Goal: Information Seeking & Learning: Learn about a topic

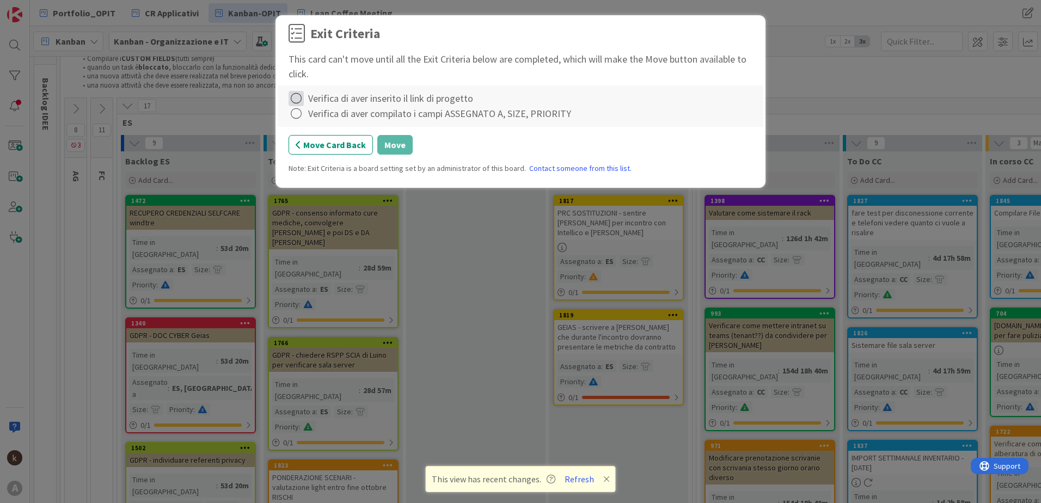
click at [297, 95] on icon at bounding box center [296, 98] width 15 height 15
click at [301, 117] on link "Complete" at bounding box center [357, 121] width 136 height 16
click at [299, 112] on icon at bounding box center [296, 113] width 15 height 15
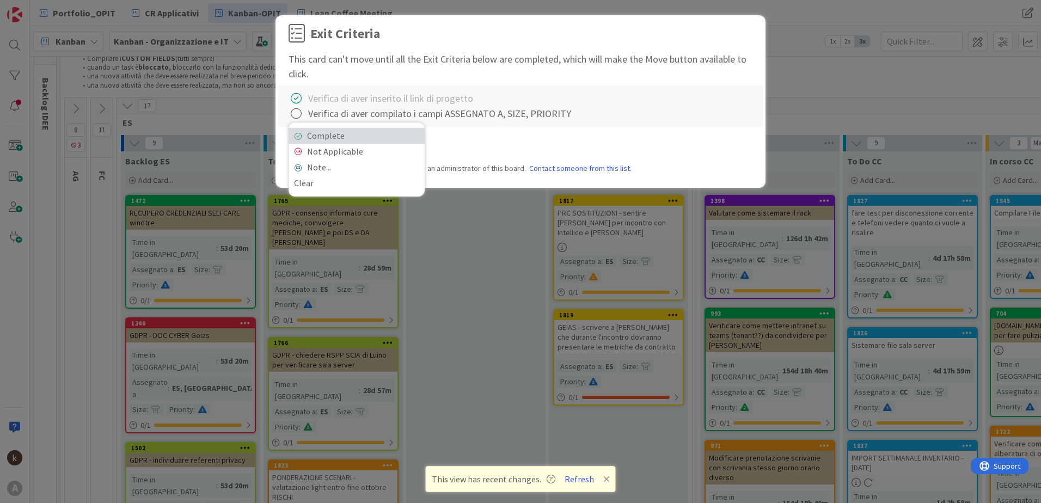
click at [299, 131] on link "Complete" at bounding box center [357, 136] width 136 height 16
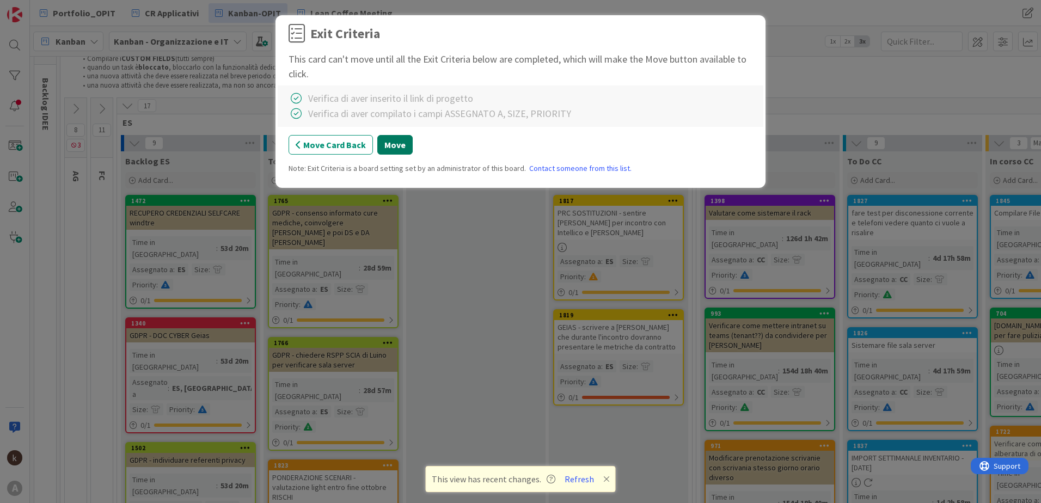
click at [393, 146] on button "Move" at bounding box center [394, 145] width 35 height 20
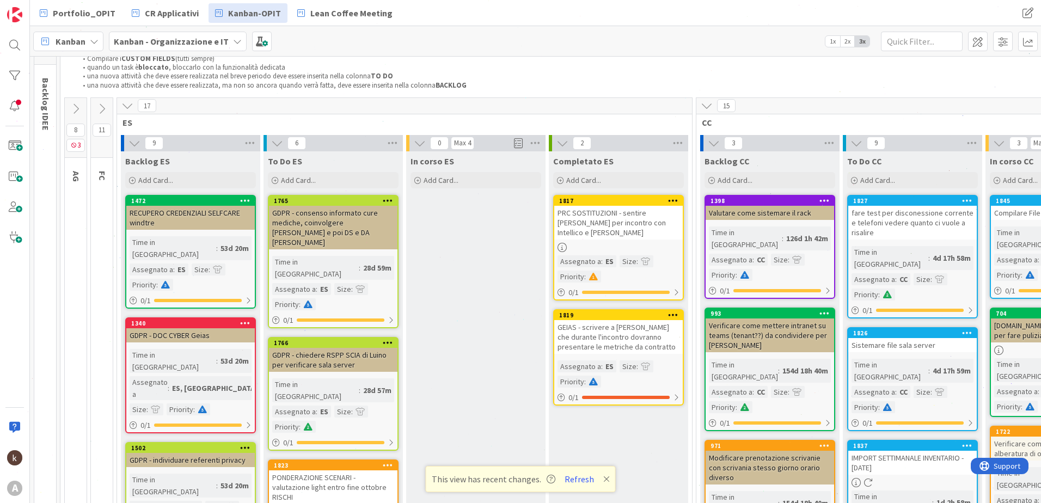
scroll to position [163, 0]
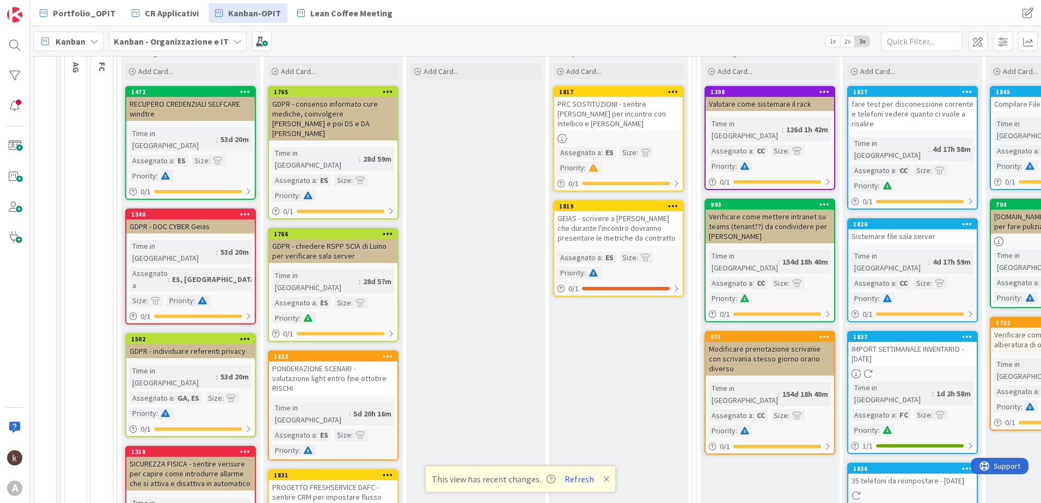
click at [322, 239] on div "GDPR - chiedere RSPP SCIA di Luino per verificare sala server" at bounding box center [333, 251] width 129 height 24
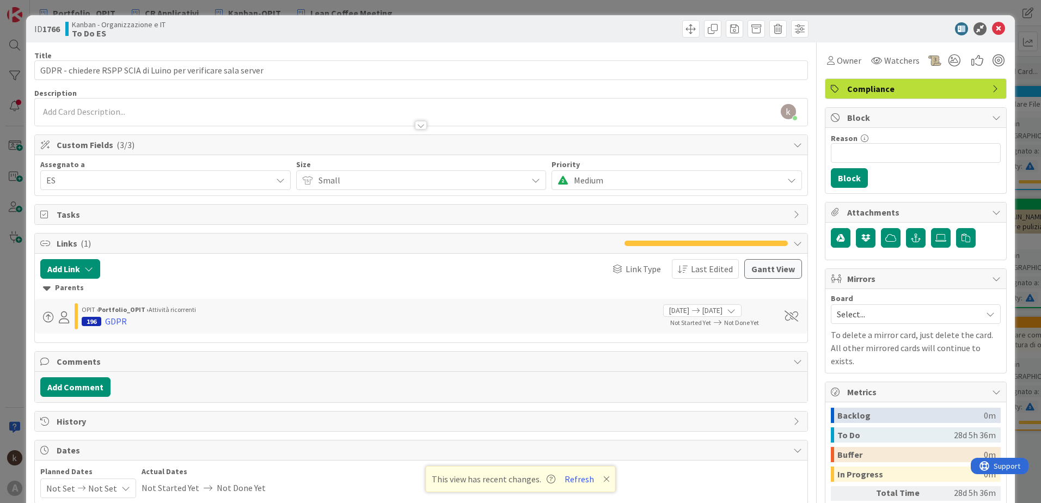
click at [993, 29] on icon at bounding box center [998, 28] width 13 height 13
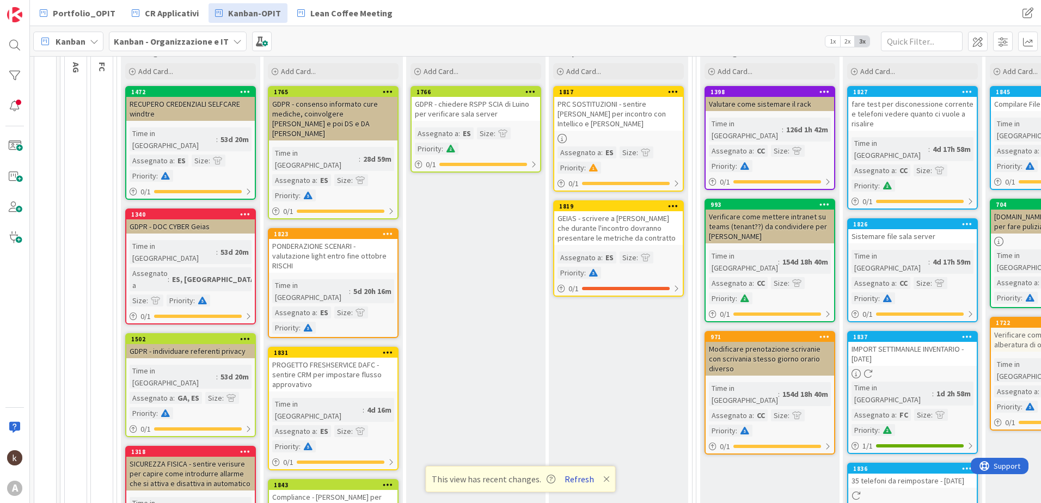
click at [572, 486] on button "Refresh" at bounding box center [579, 479] width 37 height 14
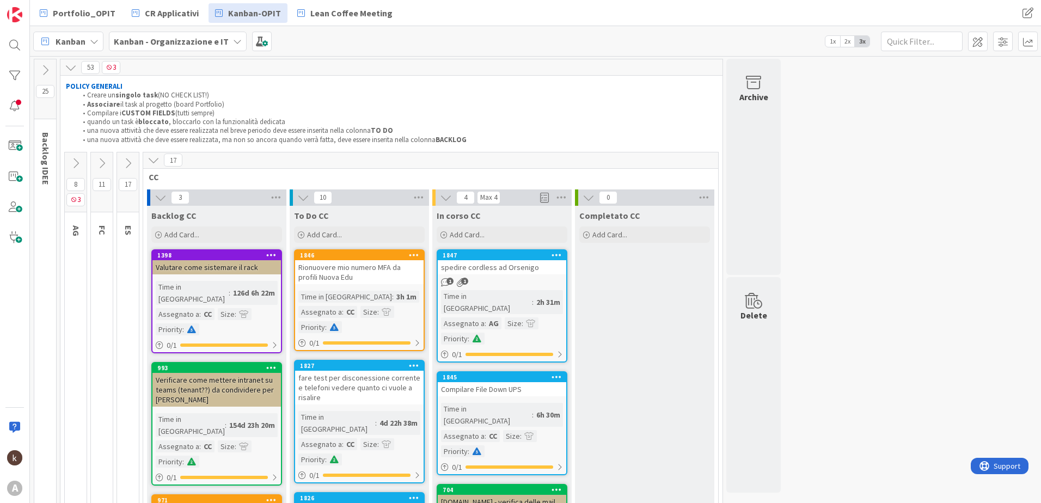
click at [154, 164] on icon at bounding box center [154, 160] width 12 height 12
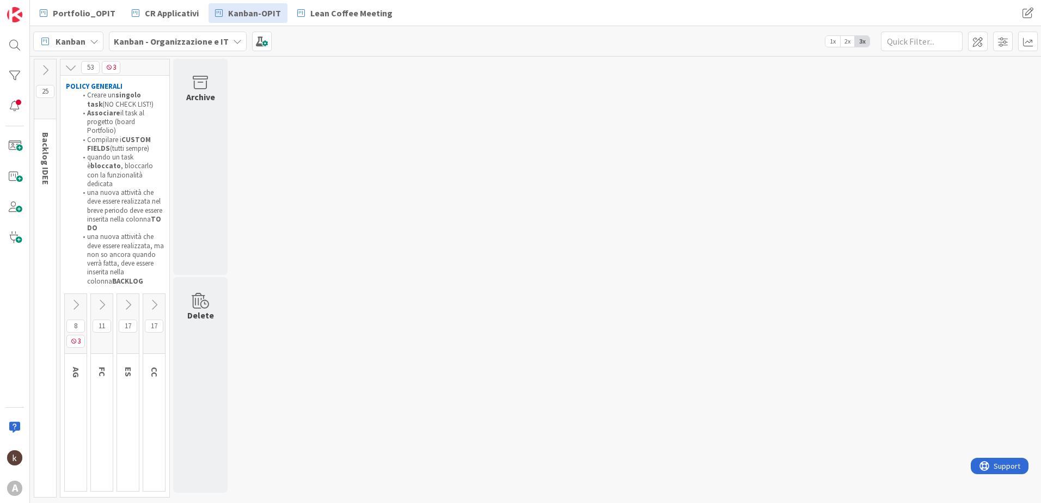
click at [133, 297] on button at bounding box center [128, 305] width 22 height 16
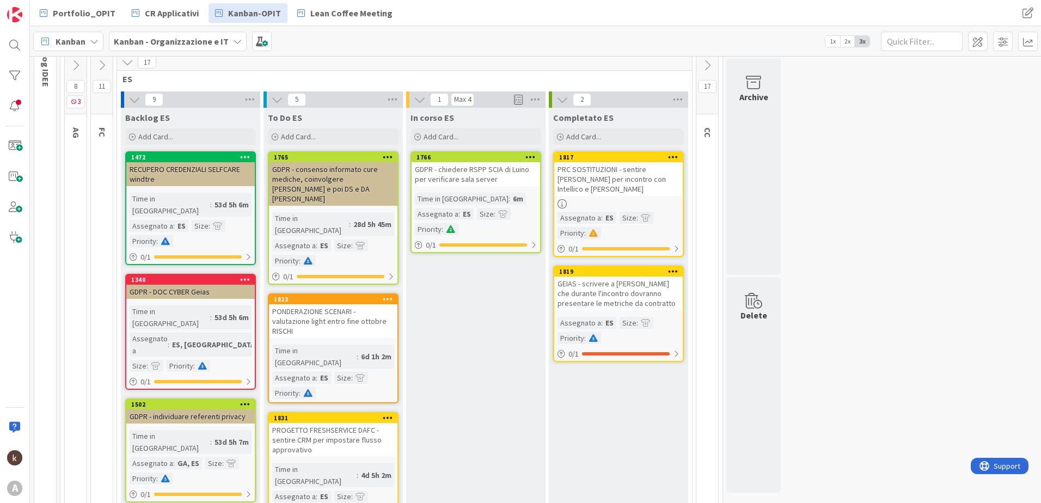
scroll to position [109, 0]
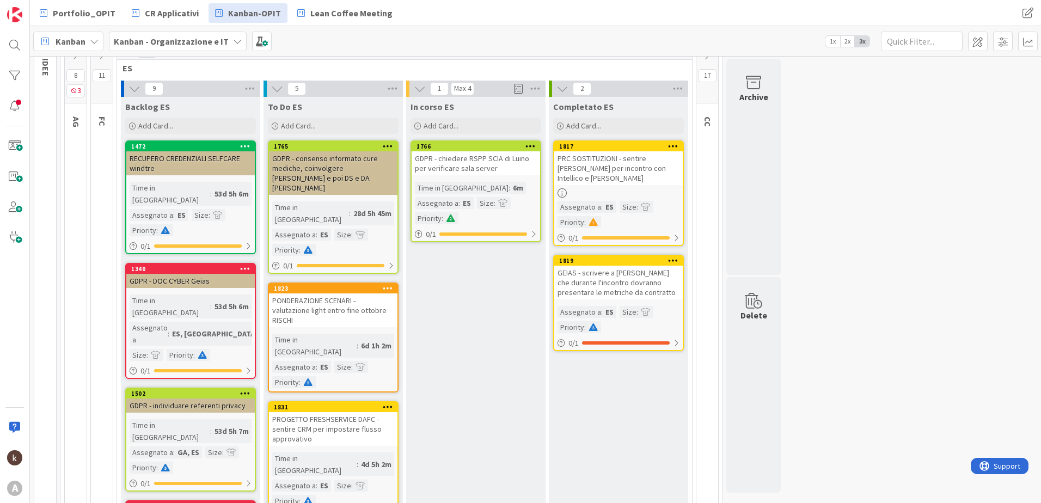
click at [467, 175] on div "1766 GDPR - chiedere RSPP SCIA di Luino per verificare sala server Time in Colu…" at bounding box center [476, 192] width 131 height 102
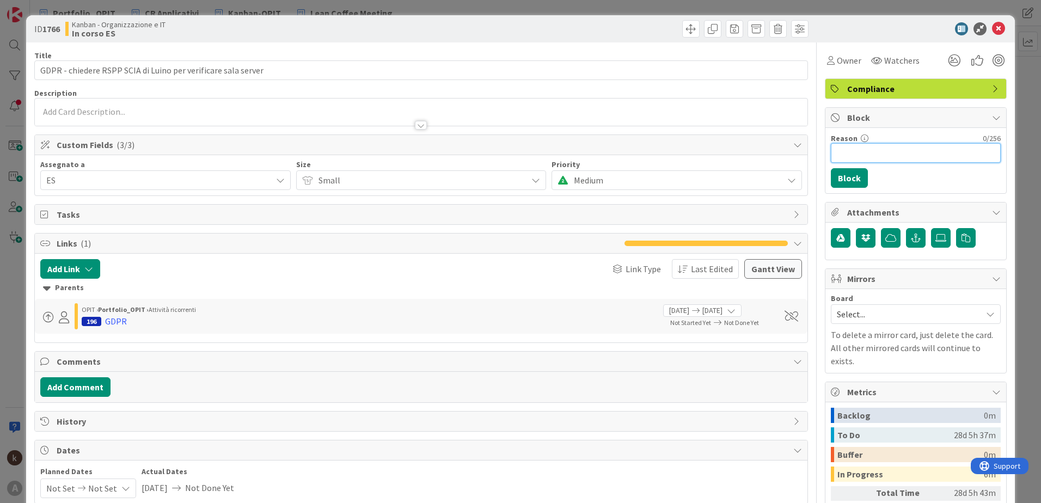
click at [847, 152] on input "Reason" at bounding box center [916, 153] width 170 height 20
type input "attesa"
click at [856, 188] on div "Reason 6 / 256 attesa Block" at bounding box center [916, 160] width 181 height 65
click at [851, 181] on button "Block" at bounding box center [849, 178] width 37 height 20
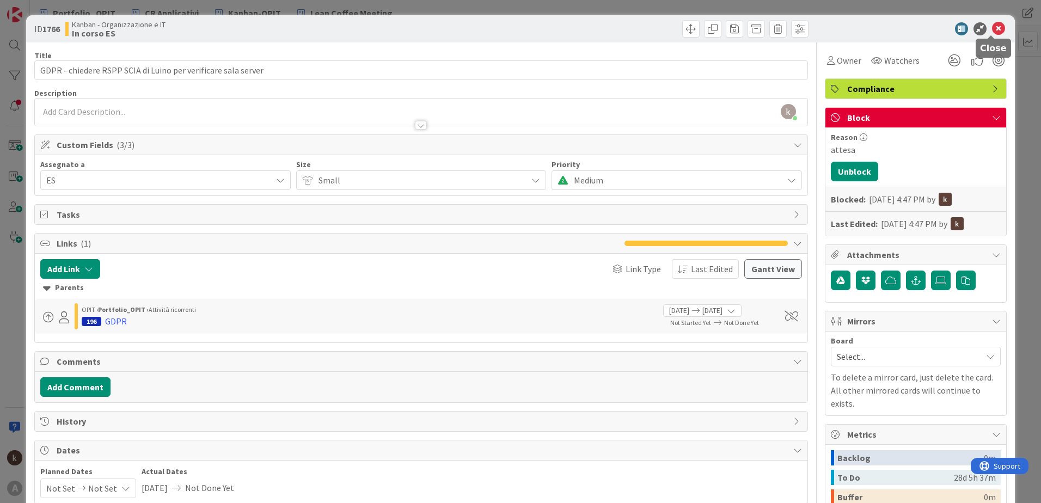
click at [992, 33] on icon at bounding box center [998, 28] width 13 height 13
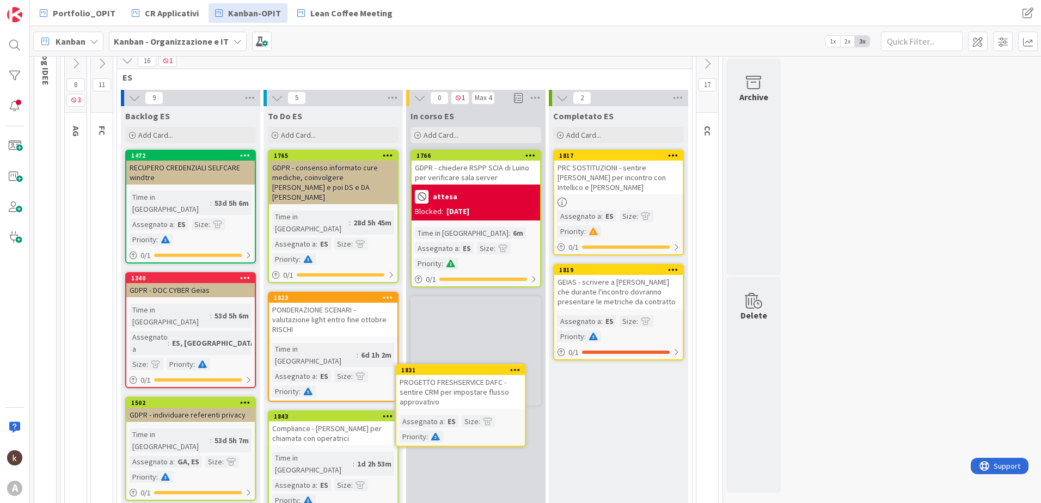
scroll to position [107, 0]
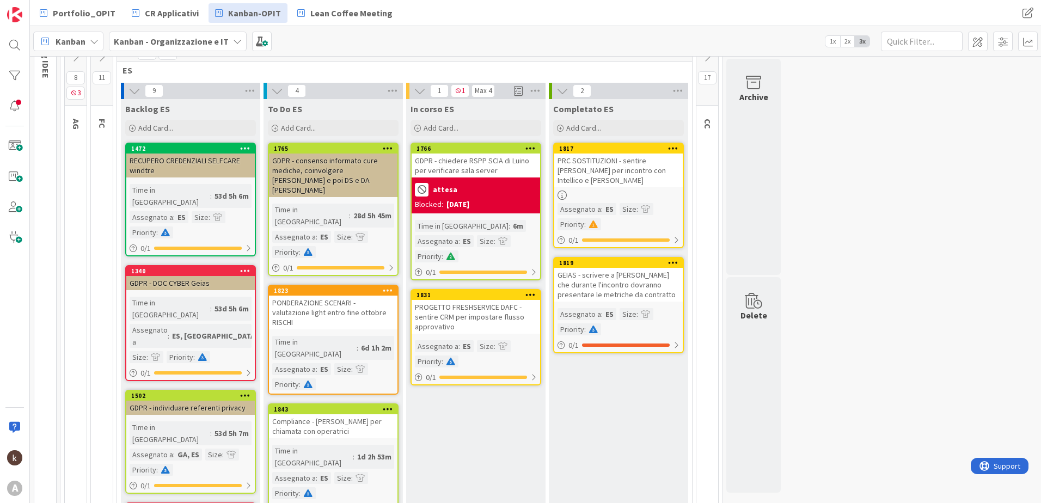
click at [471, 318] on div "PROGETTO FRESHSERVICE DAFC - sentire CRM per impostare flusso approvativo" at bounding box center [476, 317] width 129 height 34
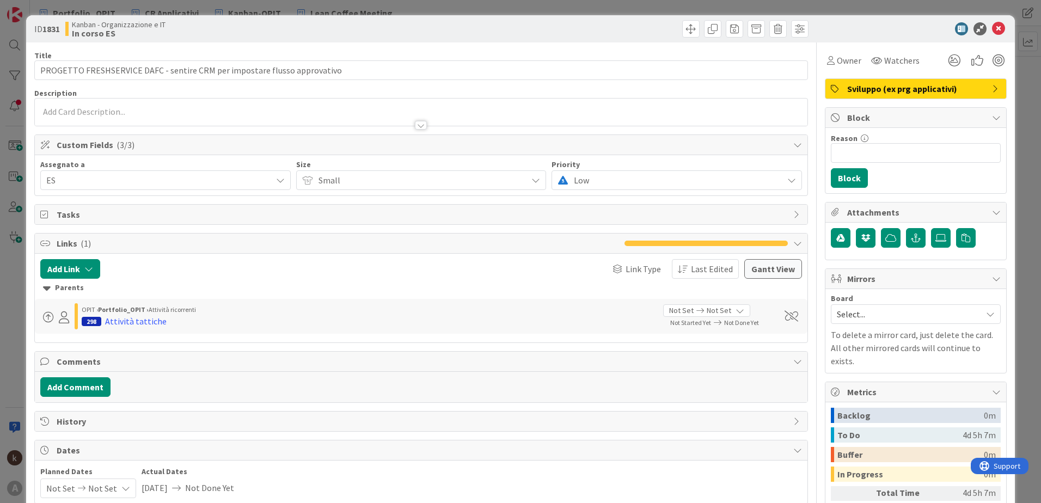
click at [884, 164] on div "Reason 0 / 256 Block" at bounding box center [916, 160] width 181 height 65
click at [884, 152] on input "Reason" at bounding box center [916, 153] width 170 height 20
type input "attesa"
click at [833, 179] on button "Block" at bounding box center [849, 178] width 37 height 20
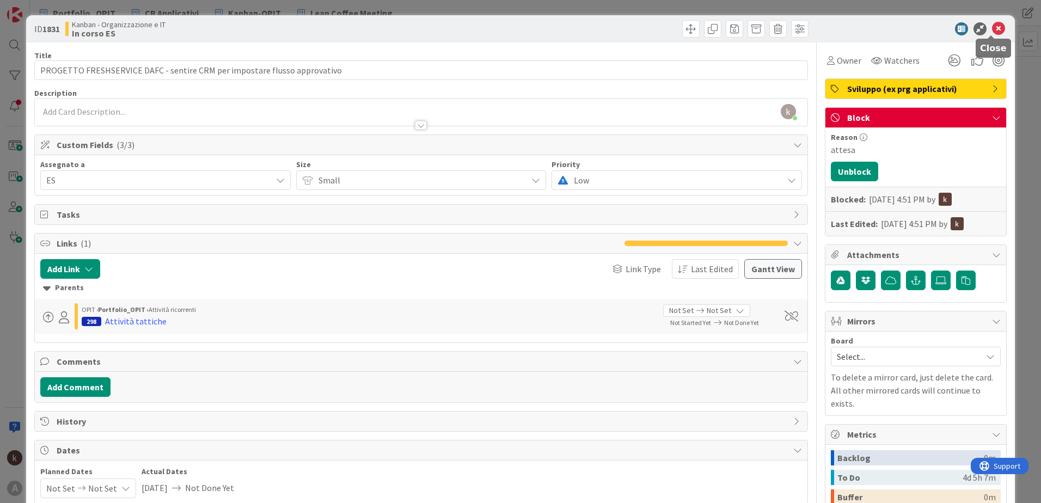
click at [992, 27] on icon at bounding box center [998, 28] width 13 height 13
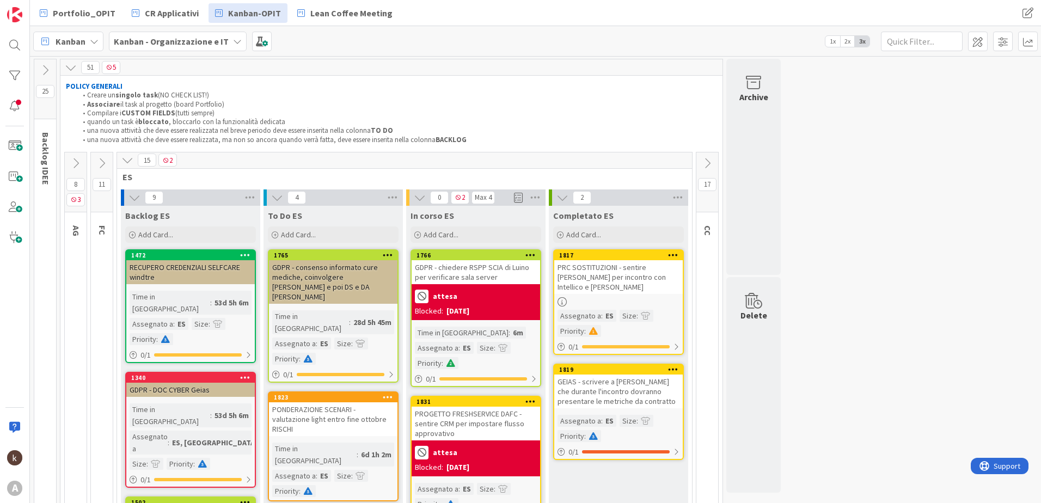
click at [233, 41] on icon at bounding box center [237, 41] width 9 height 9
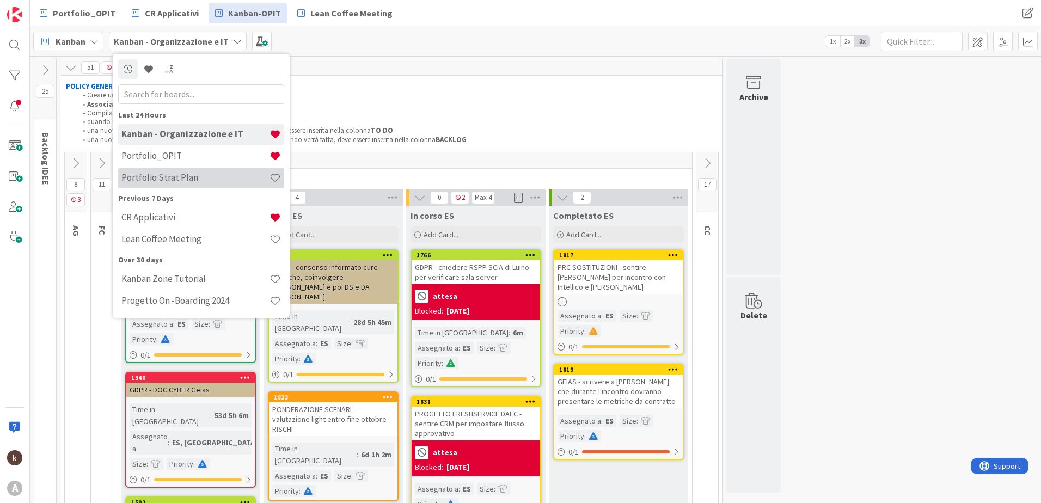
click at [179, 175] on h4 "Portfolio Strat Plan" at bounding box center [195, 177] width 148 height 11
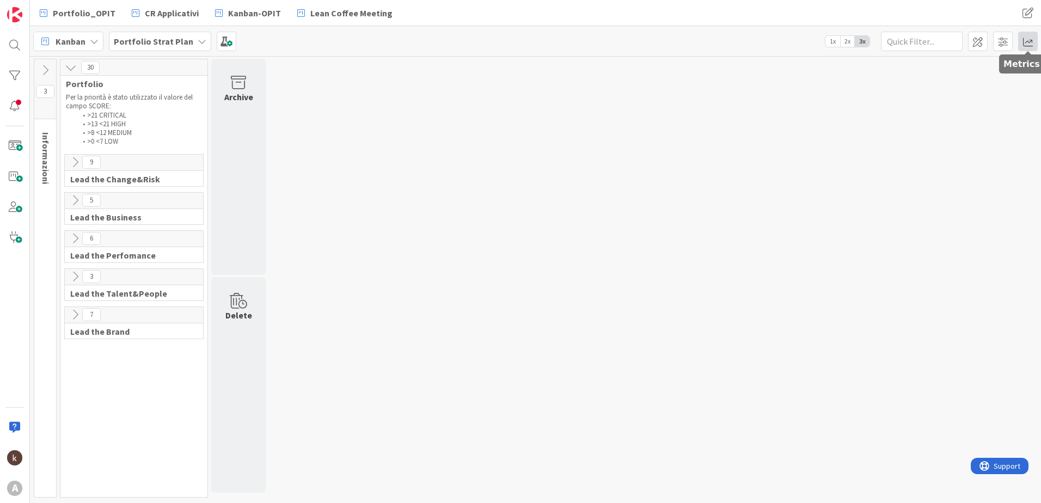
click at [1028, 39] on span at bounding box center [1028, 42] width 20 height 20
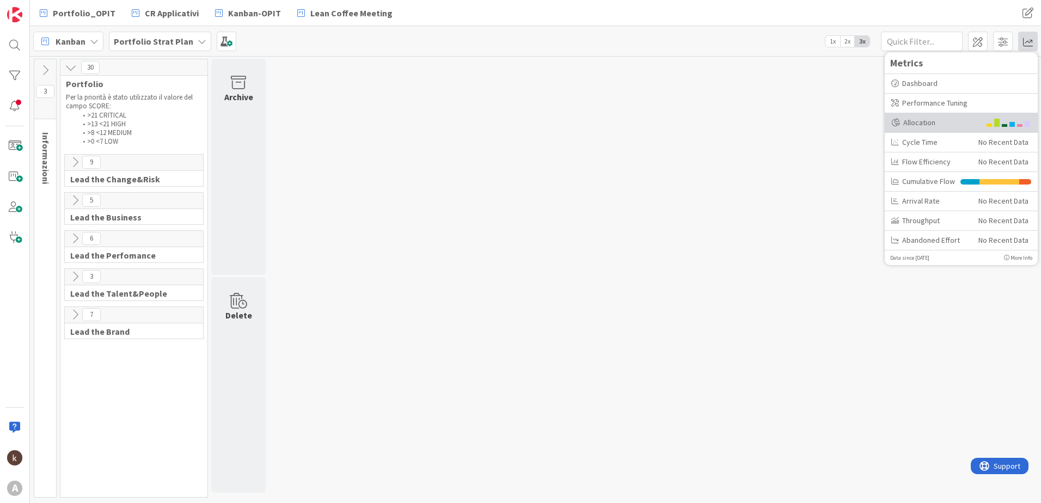
click at [938, 127] on div "Allocation" at bounding box center [936, 122] width 89 height 11
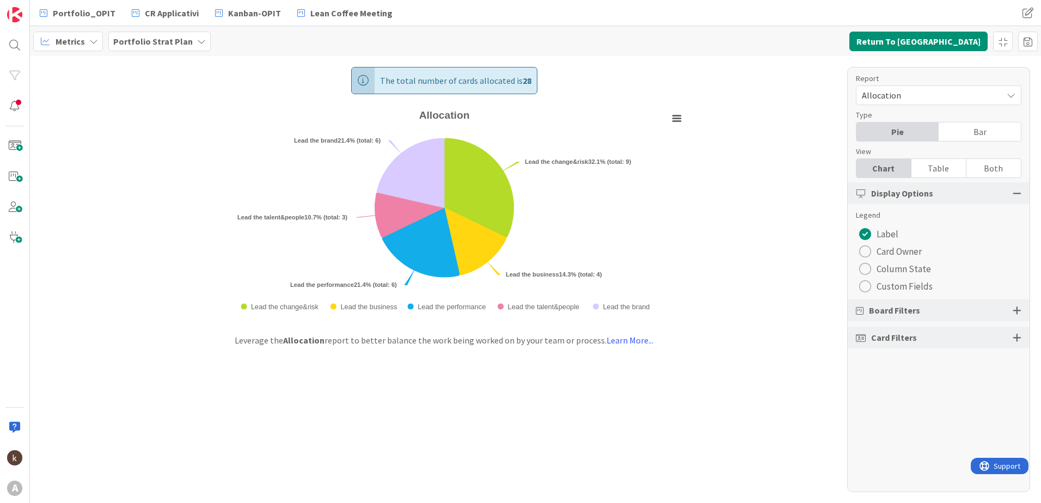
click at [1015, 315] on div "Board Filters" at bounding box center [939, 311] width 182 height 22
click at [1017, 310] on div at bounding box center [1017, 311] width 9 height 10
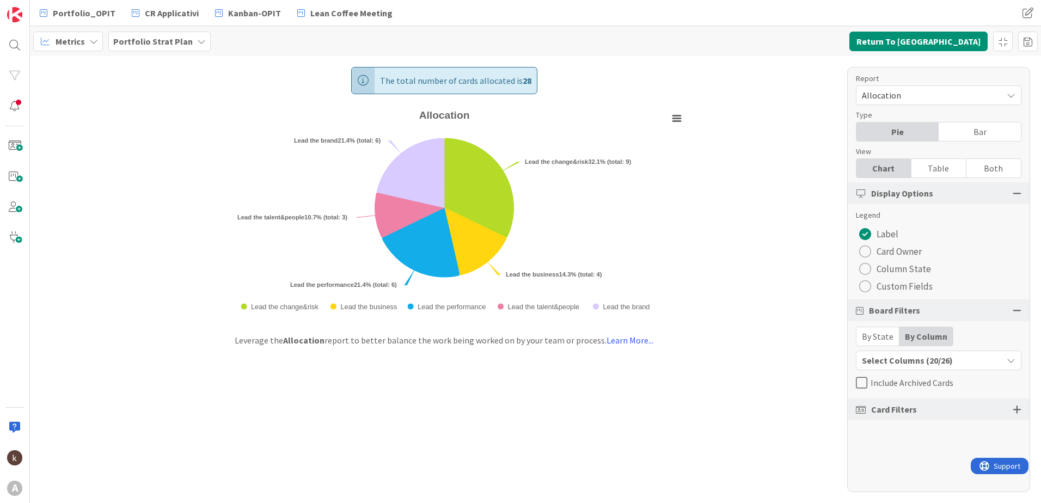
click at [878, 336] on div "By State" at bounding box center [878, 336] width 43 height 19
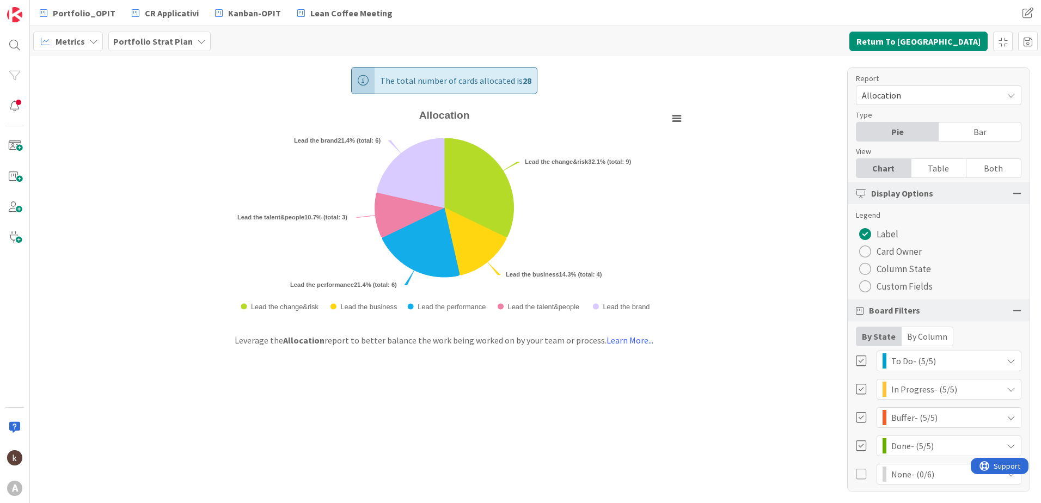
click at [933, 329] on div "By Column" at bounding box center [927, 336] width 51 height 19
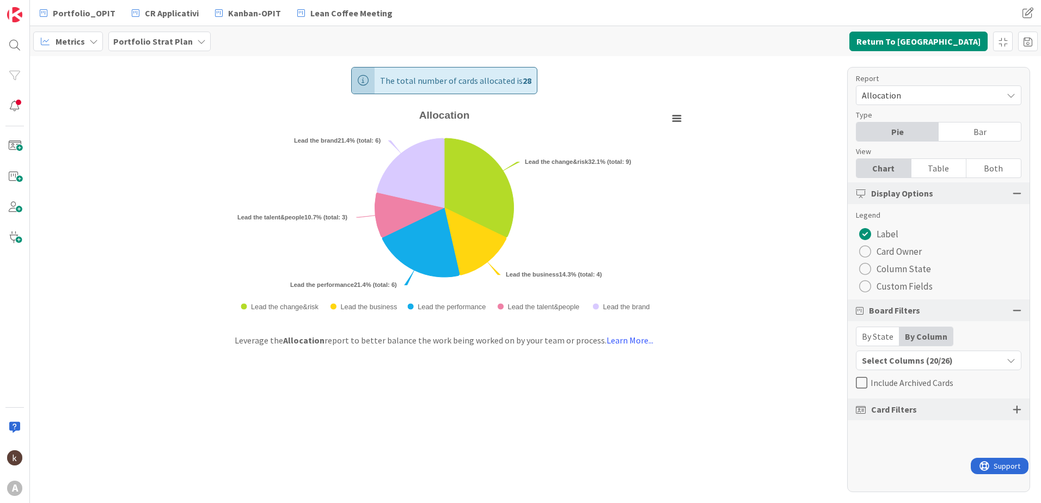
click at [898, 361] on div "Select Columns (20/26)" at bounding box center [930, 360] width 146 height 14
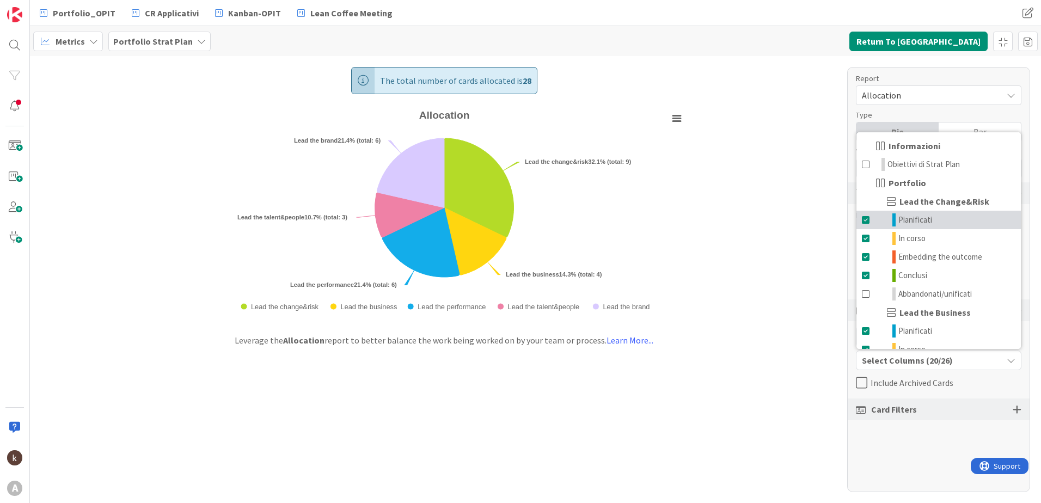
click at [863, 218] on span at bounding box center [866, 219] width 9 height 13
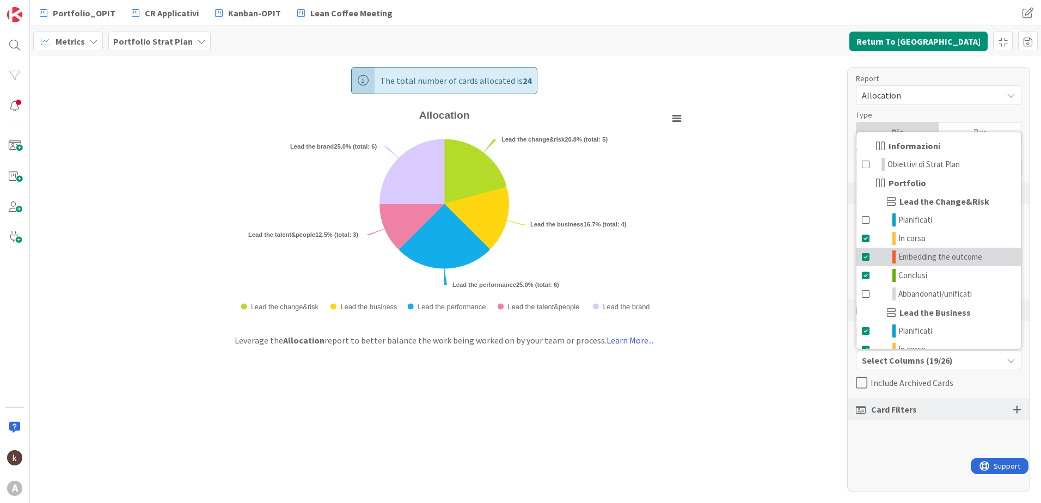
click at [863, 256] on span at bounding box center [866, 257] width 9 height 13
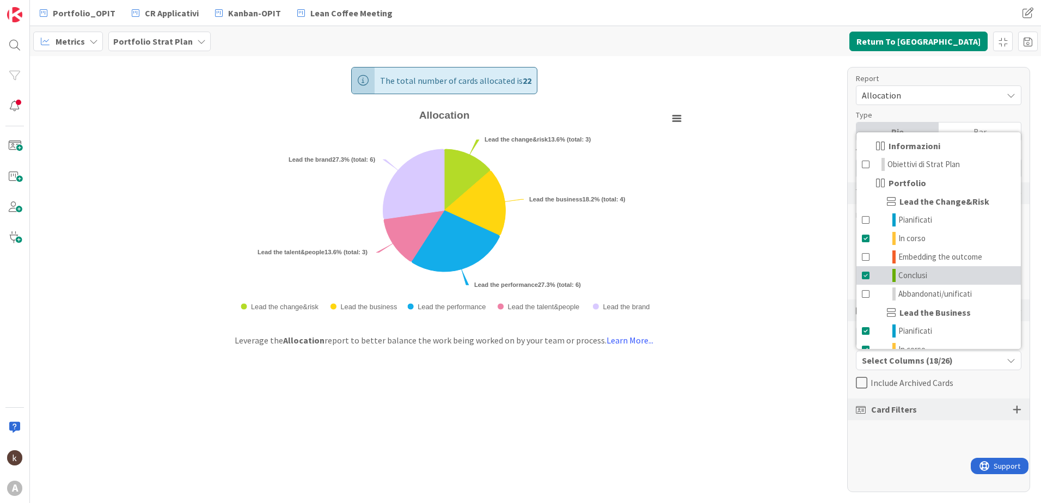
click at [863, 277] on span at bounding box center [866, 275] width 9 height 13
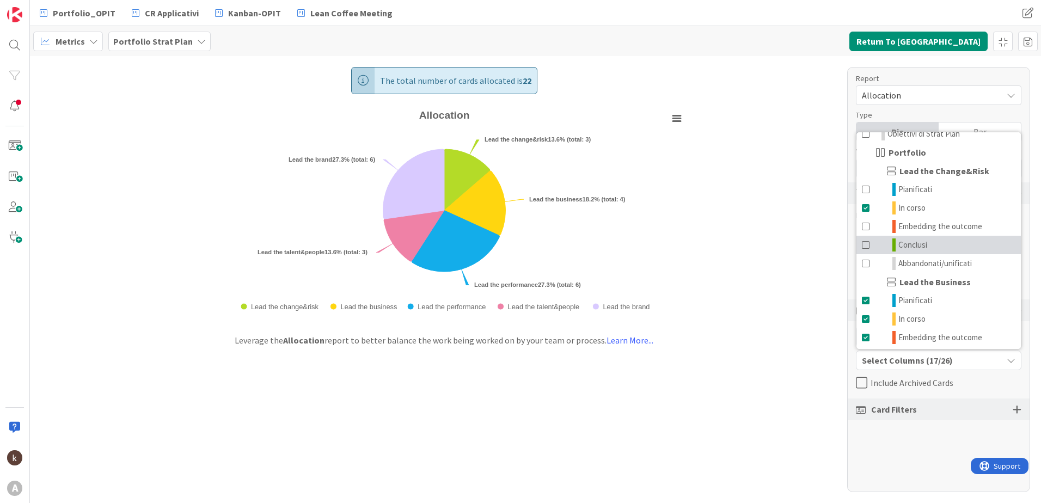
scroll to position [54, 0]
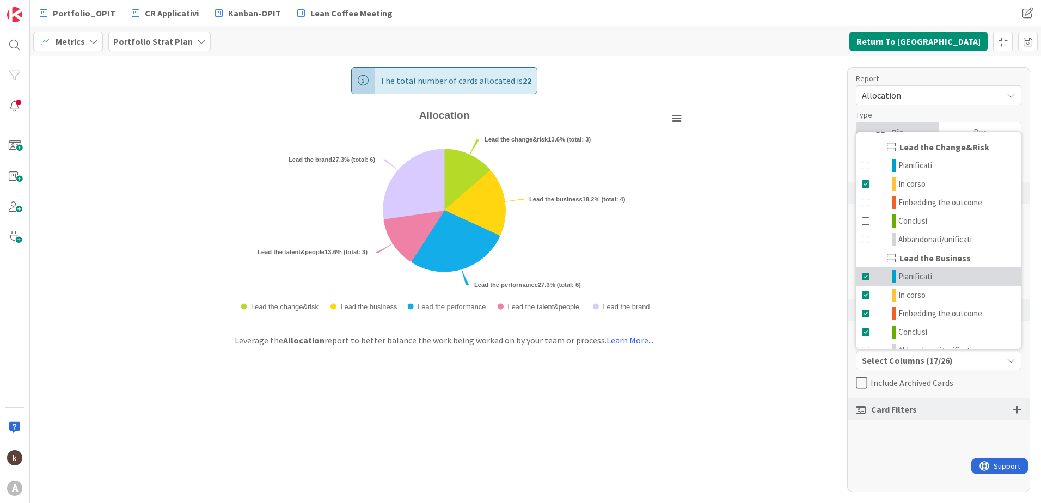
click at [863, 274] on span at bounding box center [866, 276] width 9 height 13
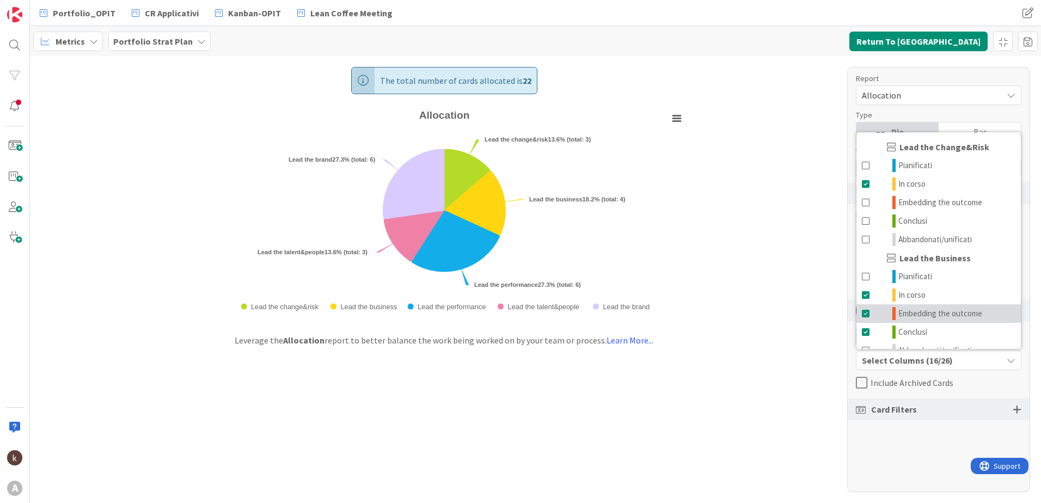
click at [868, 320] on span at bounding box center [866, 313] width 9 height 13
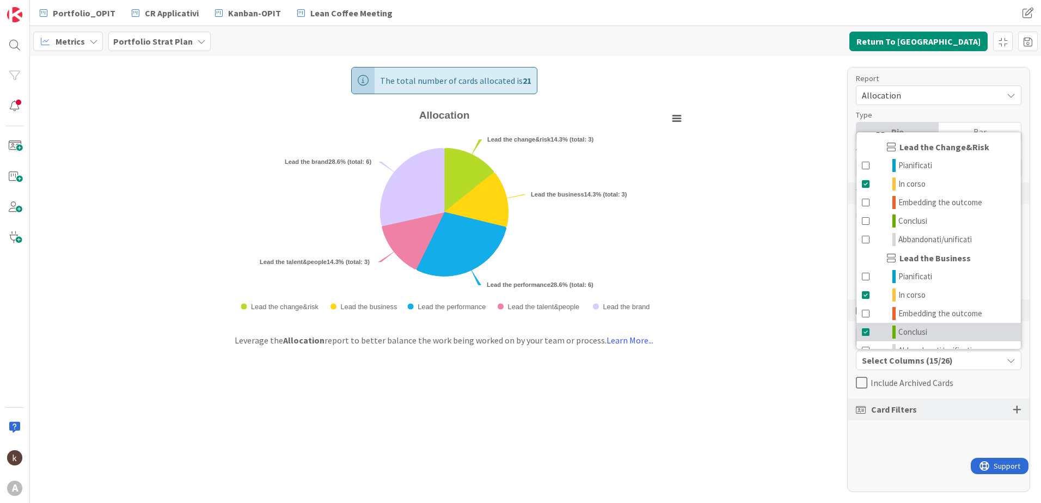
click at [867, 333] on span at bounding box center [866, 332] width 9 height 13
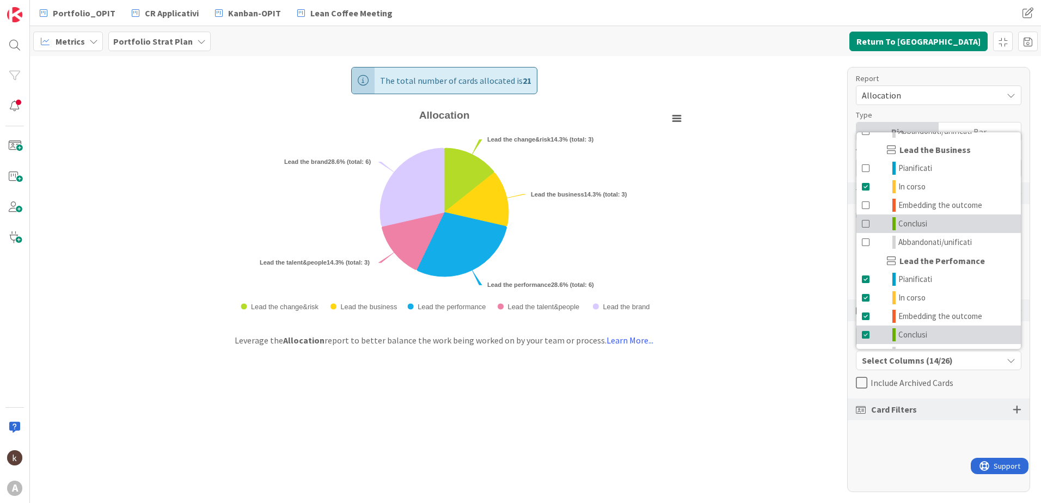
scroll to position [163, 0]
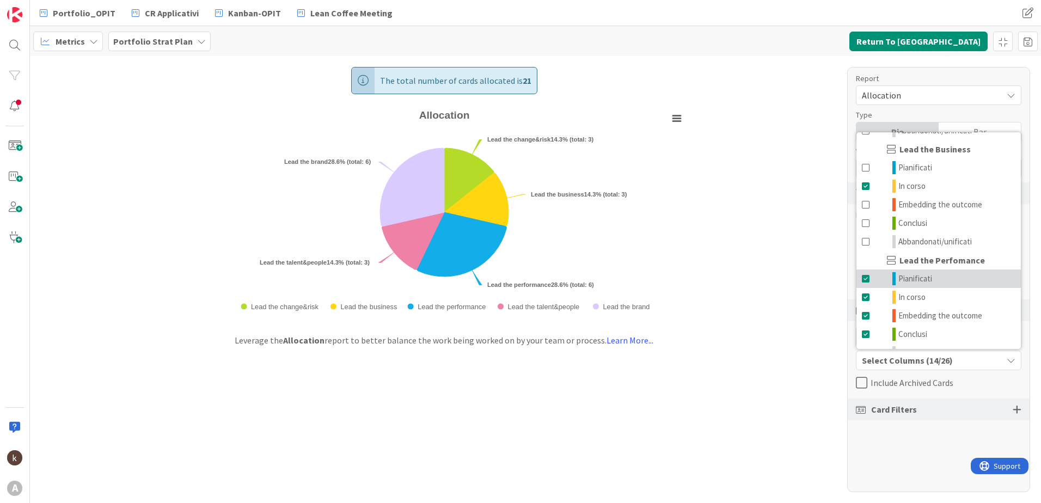
click at [865, 279] on span at bounding box center [866, 278] width 9 height 13
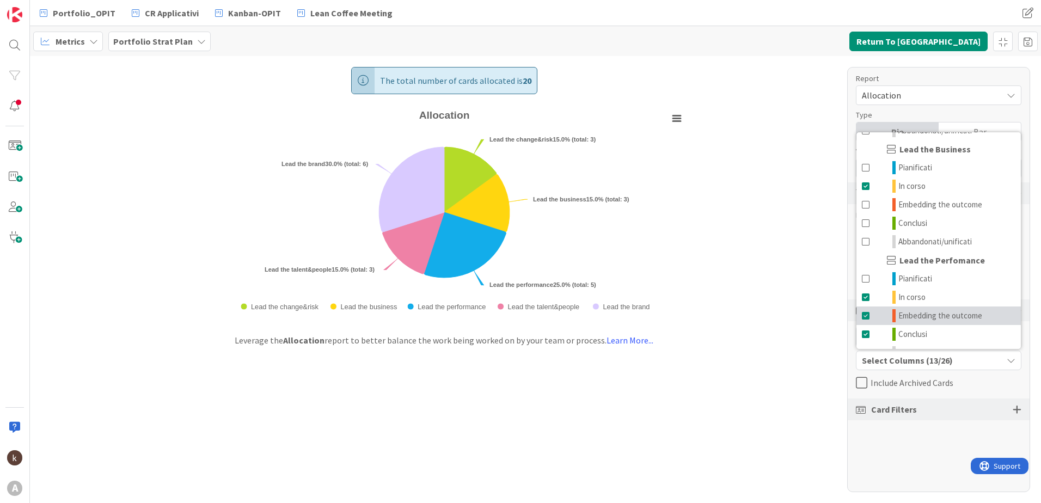
click at [865, 317] on span at bounding box center [866, 315] width 9 height 13
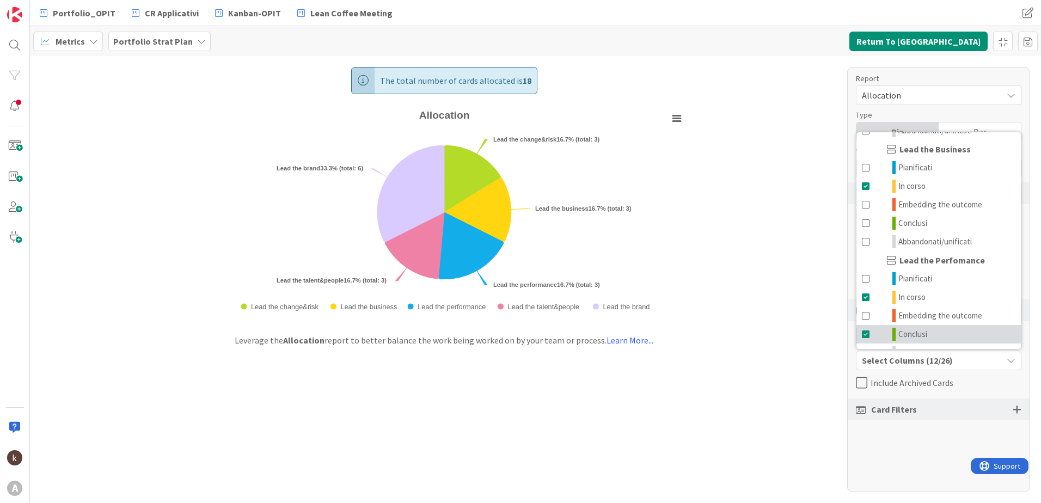
click at [865, 334] on span at bounding box center [866, 334] width 9 height 13
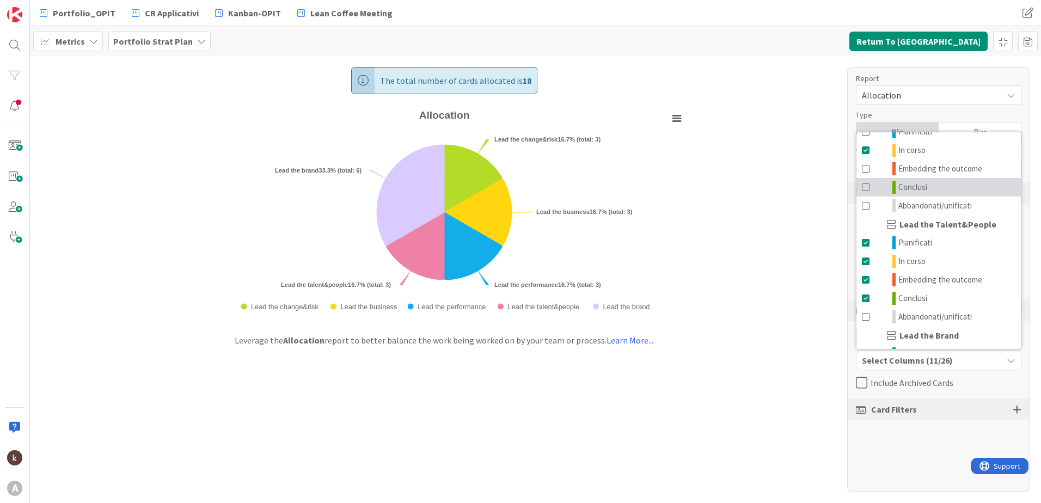
scroll to position [381, 0]
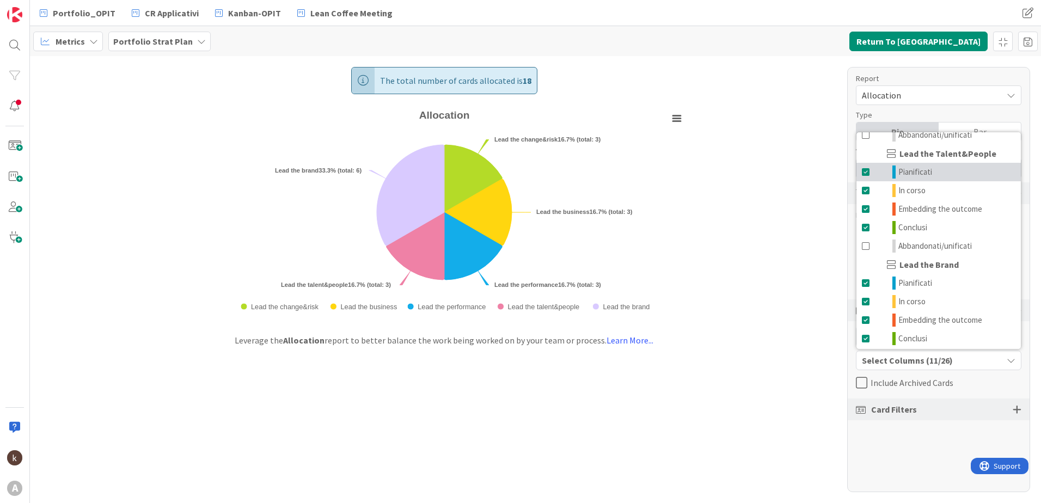
click at [867, 173] on span at bounding box center [866, 172] width 9 height 13
click at [864, 212] on span at bounding box center [866, 209] width 9 height 13
click at [864, 228] on span at bounding box center [866, 227] width 9 height 13
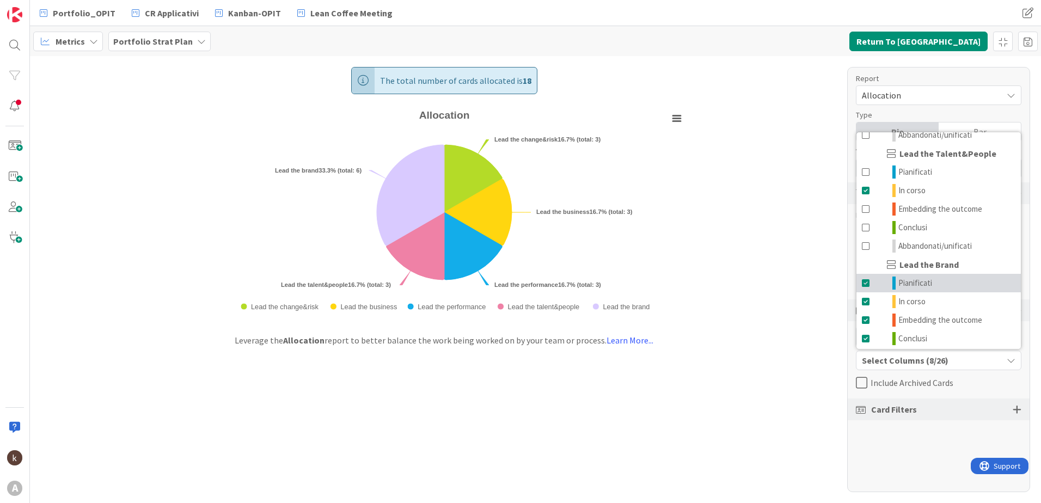
click at [862, 282] on span at bounding box center [866, 283] width 9 height 13
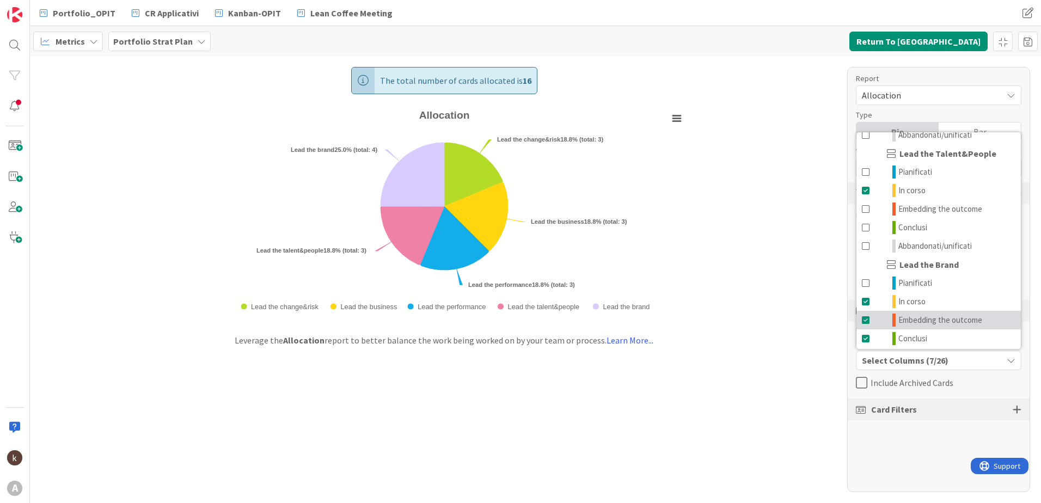
click at [862, 321] on span at bounding box center [866, 320] width 9 height 13
click at [864, 340] on span at bounding box center [866, 338] width 9 height 13
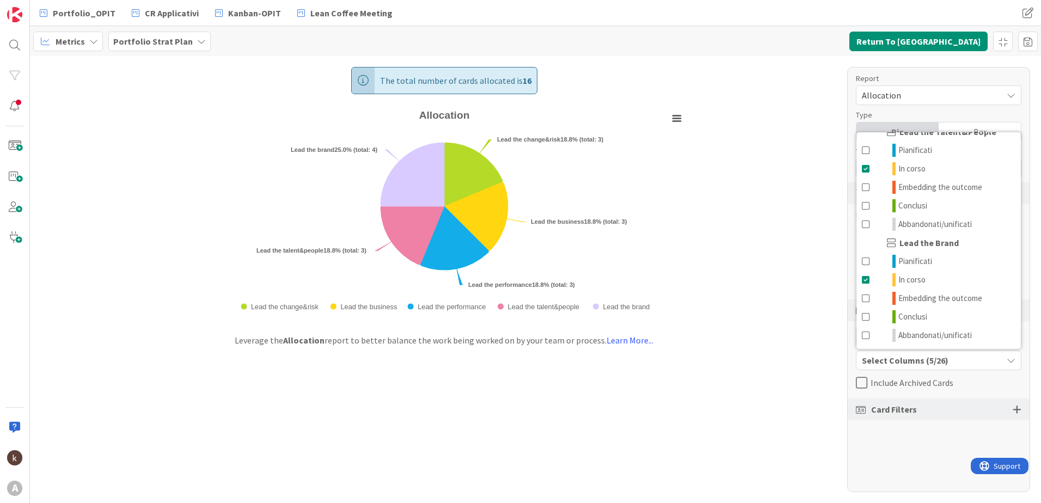
click at [922, 447] on div "Report Allocation Type Pie Bar View Chart Table Both Display Options Legend Lab…" at bounding box center [938, 279] width 183 height 425
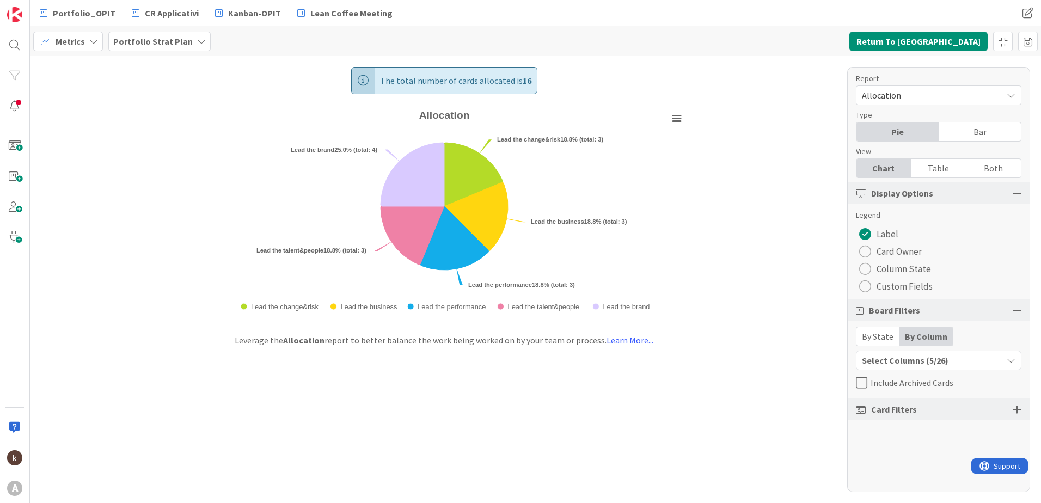
click at [884, 339] on div "By State" at bounding box center [878, 336] width 43 height 19
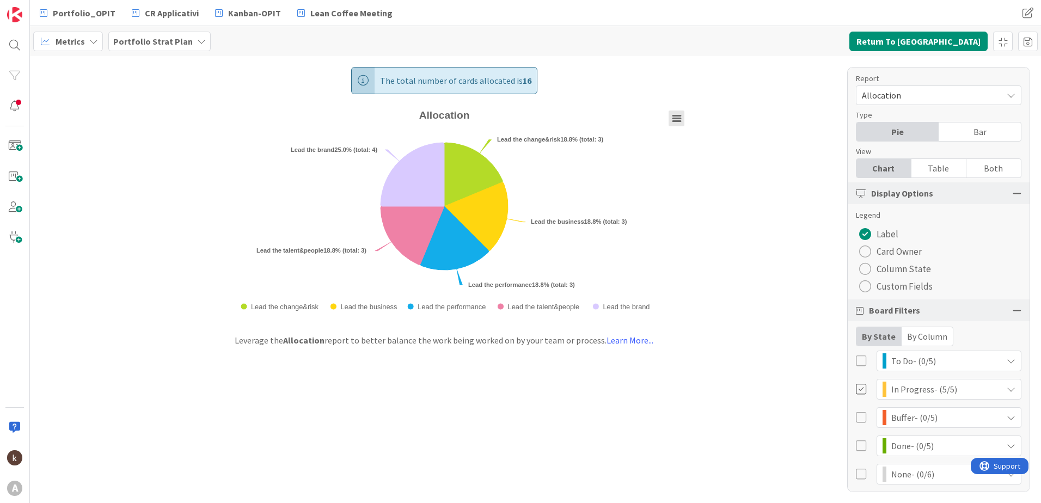
click at [674, 123] on rect "Allocation" at bounding box center [676, 118] width 15 height 15
click at [679, 116] on icon "Allocation" at bounding box center [677, 118] width 8 height 5
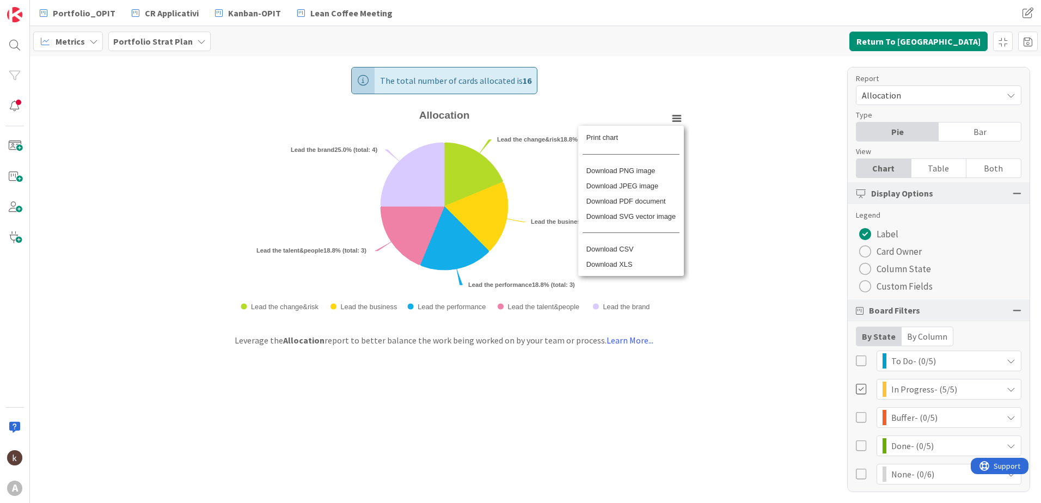
drag, startPoint x: 674, startPoint y: 407, endPoint x: 693, endPoint y: 459, distance: 55.3
click at [674, 408] on div "The total number of cards allocated is 16 Created with Highcharts 11.4.3 Chart …" at bounding box center [535, 279] width 1011 height 447
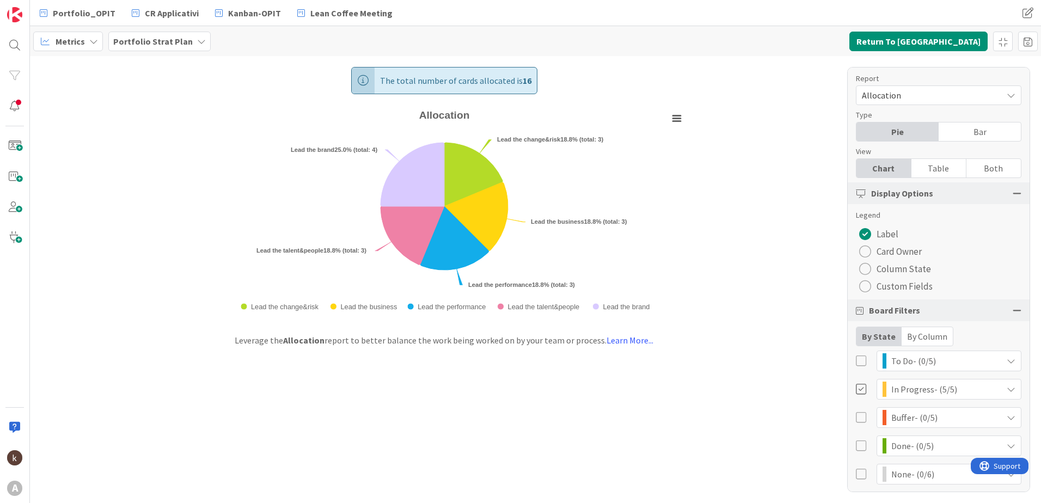
click at [712, 199] on div "The total number of cards allocated is 16 Created with Highcharts 11.4.3 Chart …" at bounding box center [535, 279] width 1011 height 447
click at [683, 116] on rect "Allocation" at bounding box center [676, 118] width 15 height 15
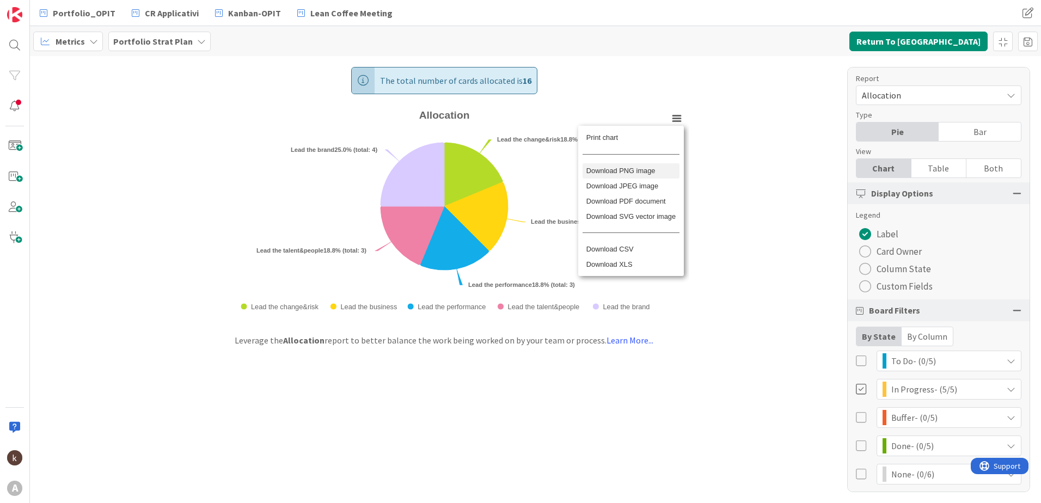
click at [648, 175] on li "Download PNG image" at bounding box center [631, 170] width 96 height 15
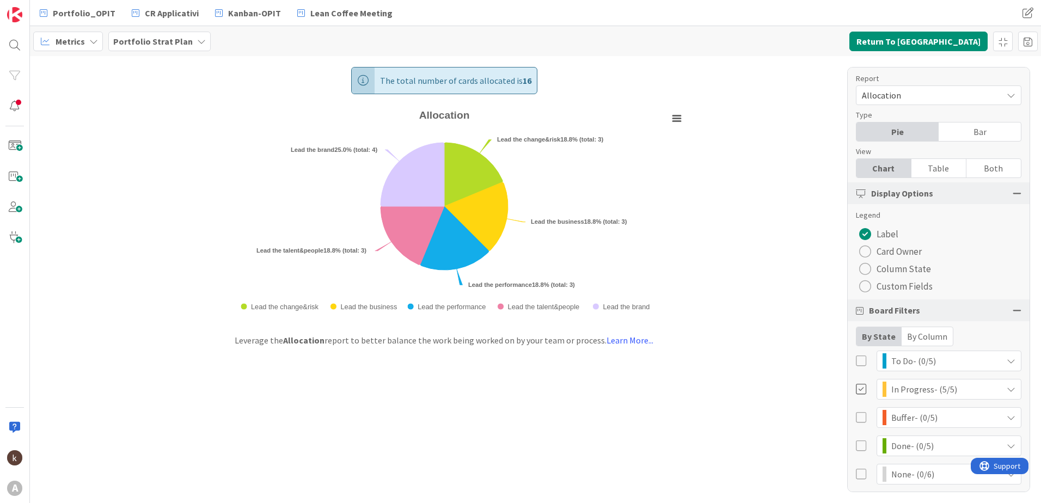
click at [970, 133] on div "Bar" at bounding box center [980, 132] width 82 height 19
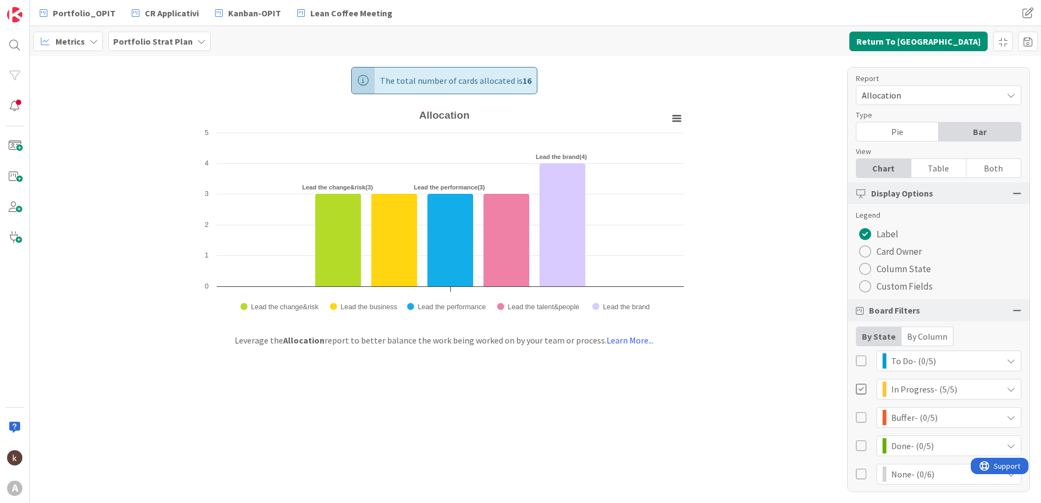
click at [900, 265] on span "Column State" at bounding box center [904, 269] width 54 height 16
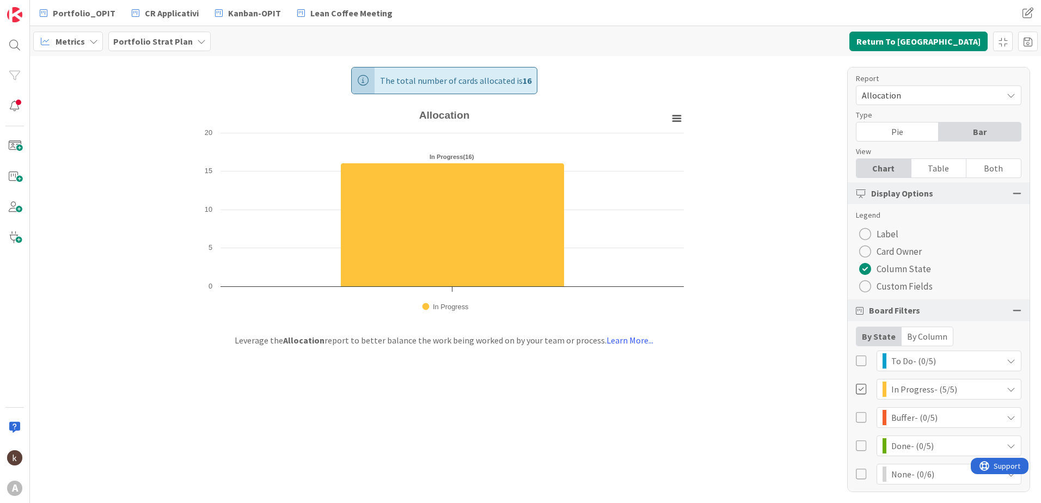
click at [865, 359] on div at bounding box center [862, 361] width 12 height 12
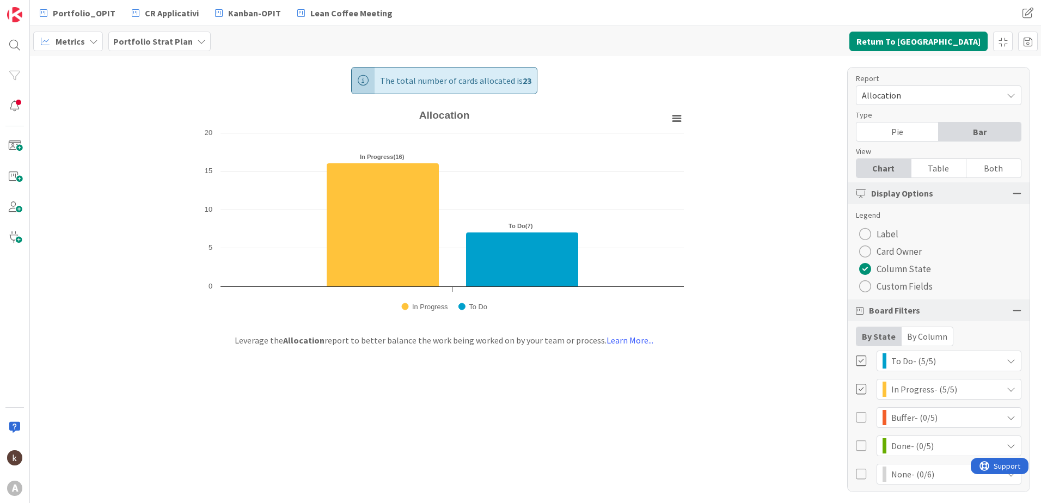
click at [900, 295] on button "Custom Fields" at bounding box center [896, 286] width 80 height 17
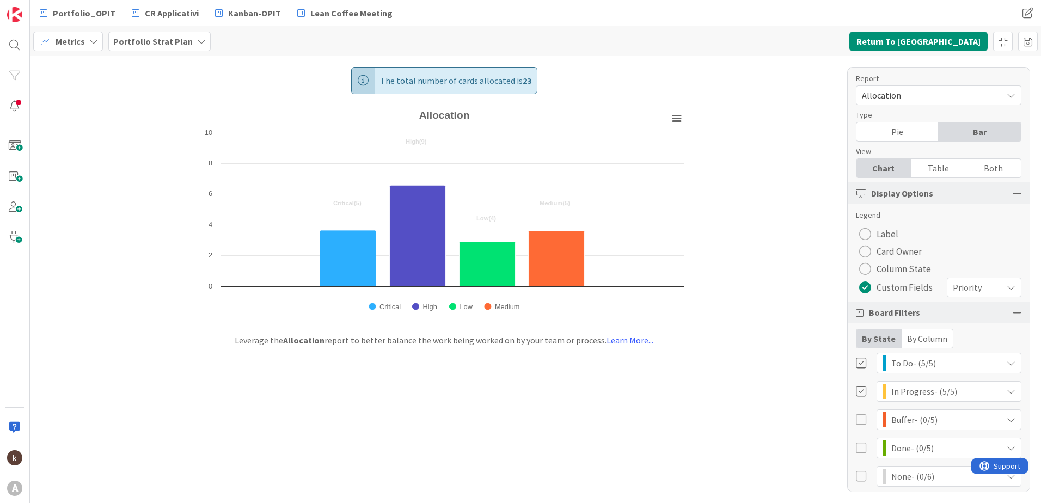
click at [974, 298] on div "Report Allocation Type Pie Bar View Chart Table Both Display Options Legend Lab…" at bounding box center [938, 279] width 183 height 425
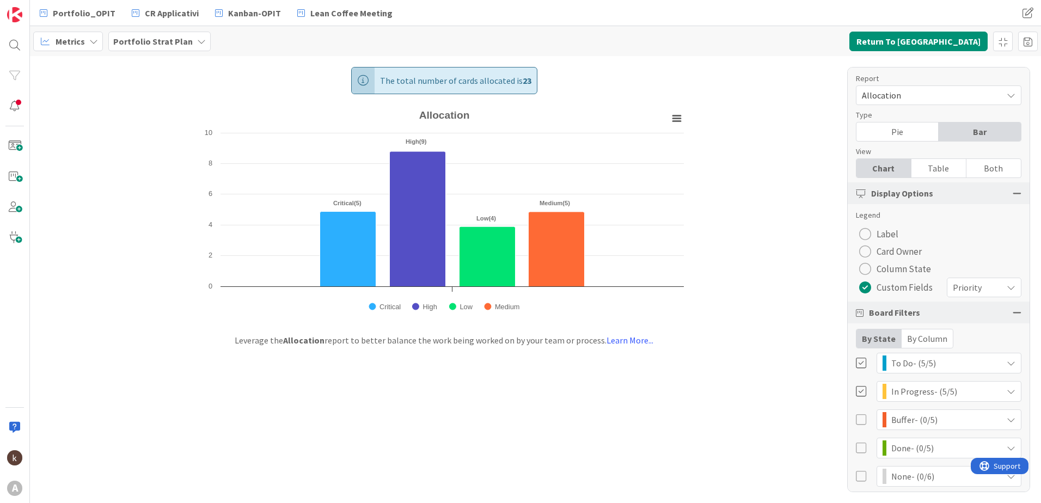
click at [975, 290] on span "Priority" at bounding box center [975, 287] width 44 height 15
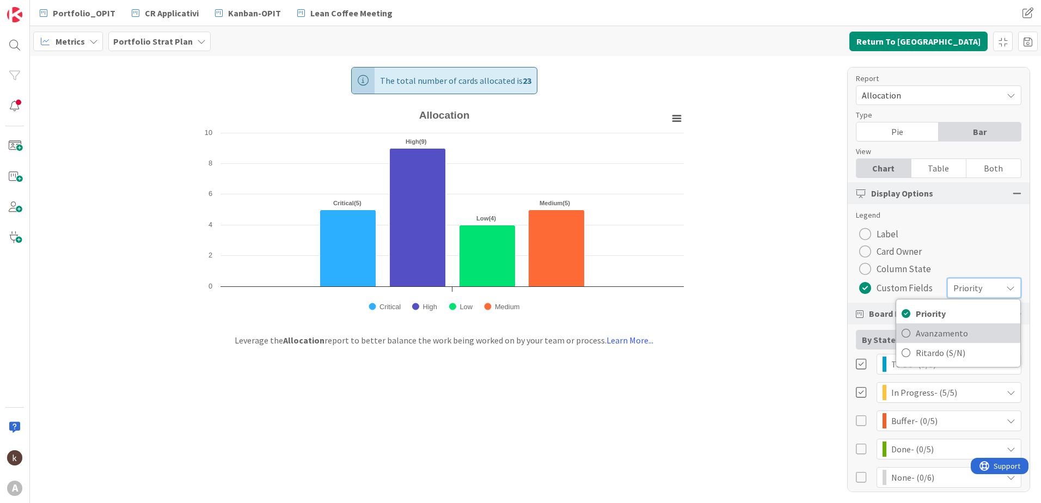
click at [949, 329] on span "Avanzamento" at bounding box center [965, 333] width 99 height 16
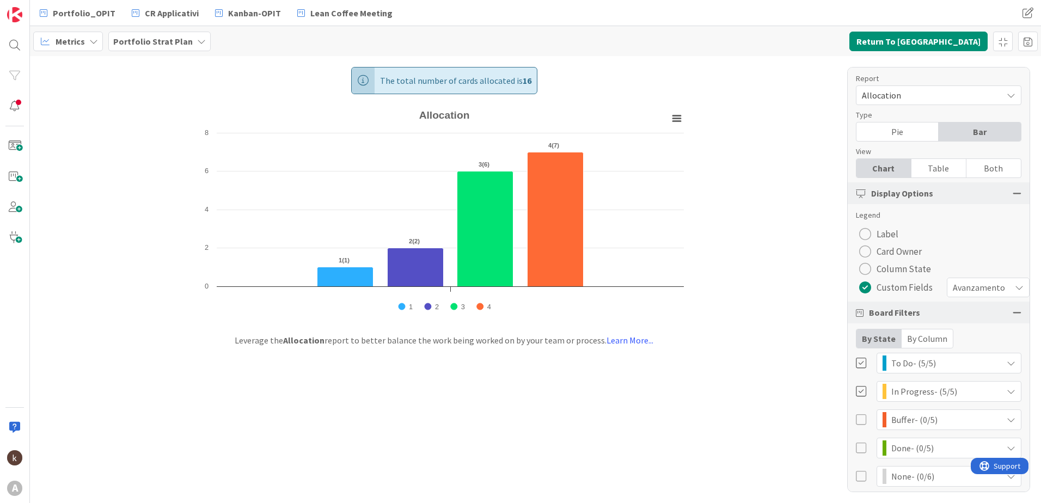
click at [863, 366] on div at bounding box center [862, 363] width 12 height 12
click at [676, 116] on icon "Allocation" at bounding box center [677, 118] width 8 height 5
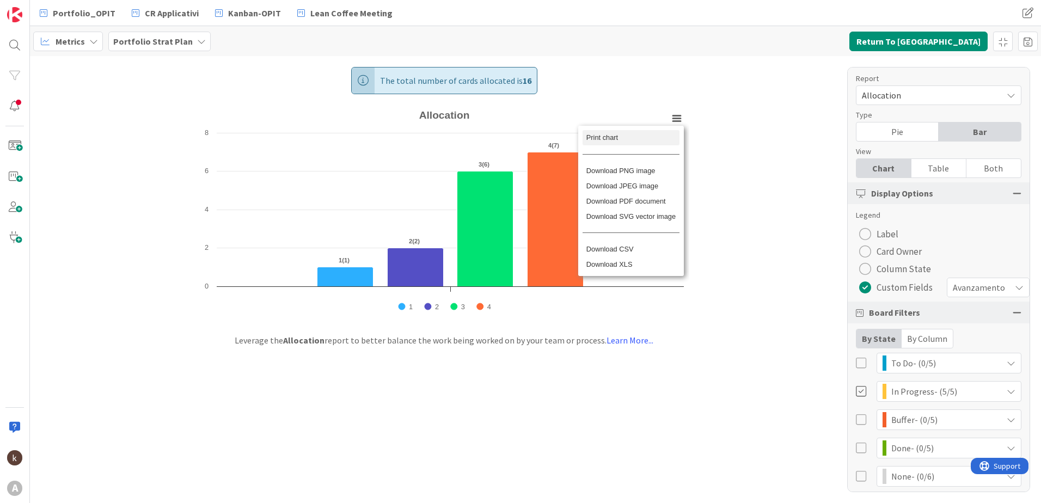
click at [640, 142] on li "Print chart" at bounding box center [631, 137] width 96 height 15
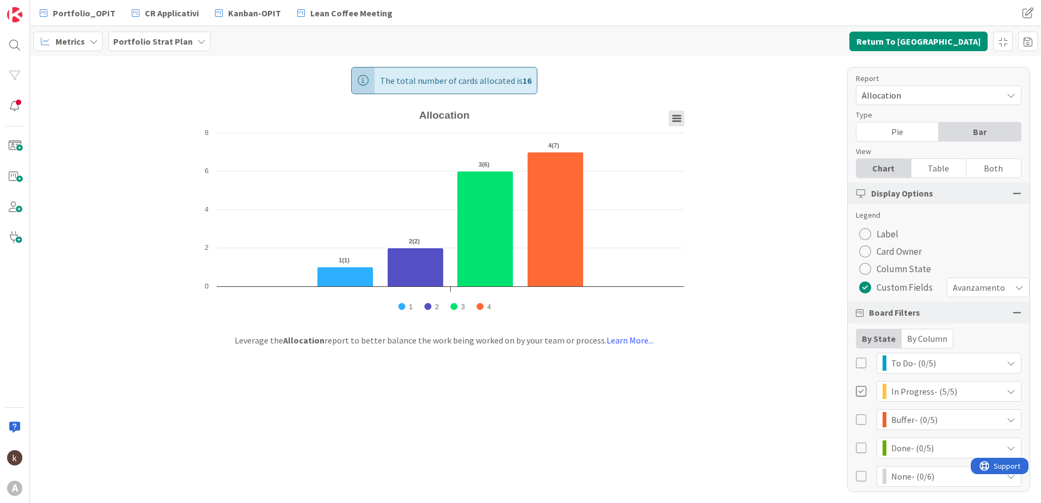
click at [675, 113] on rect "Allocation" at bounding box center [676, 118] width 15 height 15
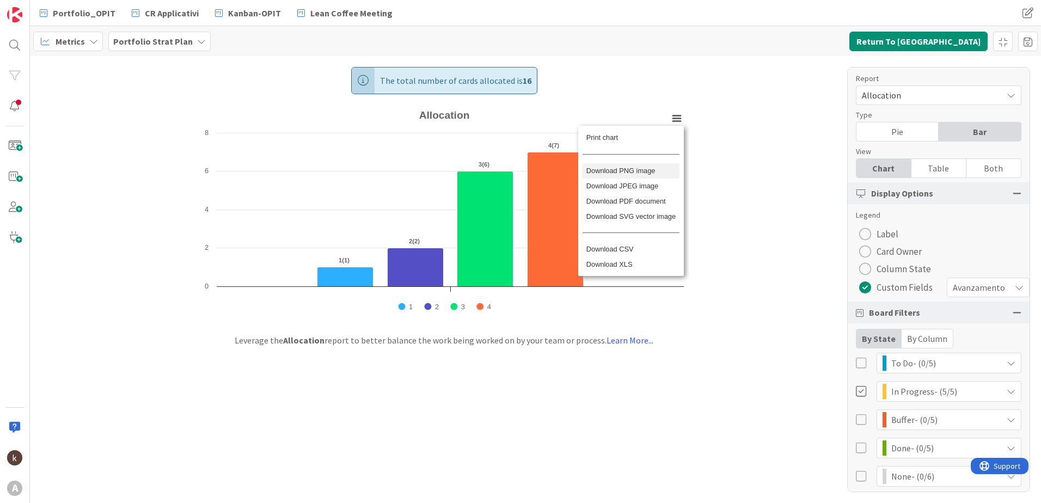
click at [654, 173] on li "Download PNG image" at bounding box center [631, 170] width 96 height 15
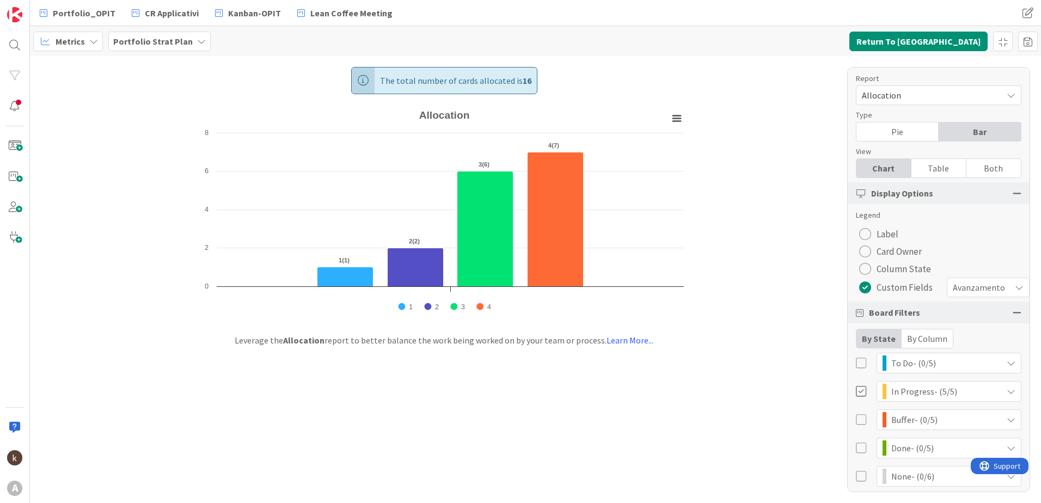
click at [988, 294] on span "Avanzamento" at bounding box center [979, 287] width 52 height 15
click at [965, 351] on span "Ritardo (S/N)" at bounding box center [970, 353] width 99 height 16
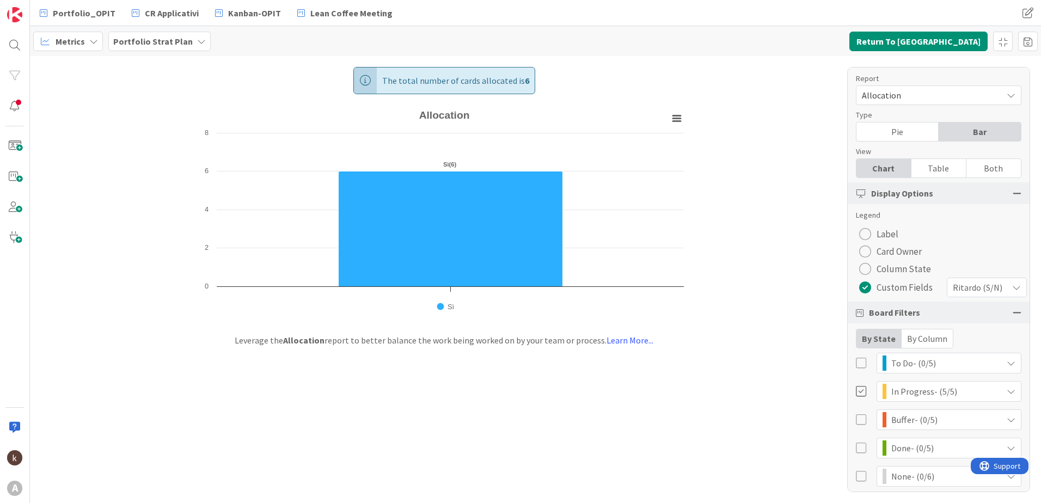
click at [886, 134] on div "Pie" at bounding box center [898, 132] width 82 height 19
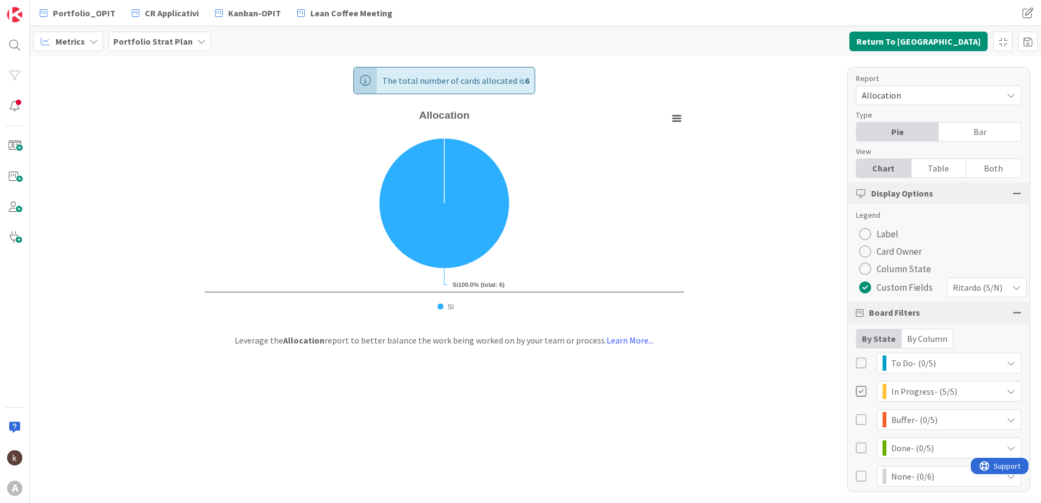
click at [971, 284] on span "Ritardo (S/N)" at bounding box center [978, 287] width 50 height 15
click at [971, 284] on span "Ritardo (S/N)" at bounding box center [979, 287] width 50 height 15
click at [860, 364] on div at bounding box center [862, 363] width 12 height 12
click at [922, 341] on div "By Column" at bounding box center [927, 338] width 51 height 19
click at [921, 357] on div "Select Columns (10/26)" at bounding box center [930, 363] width 146 height 14
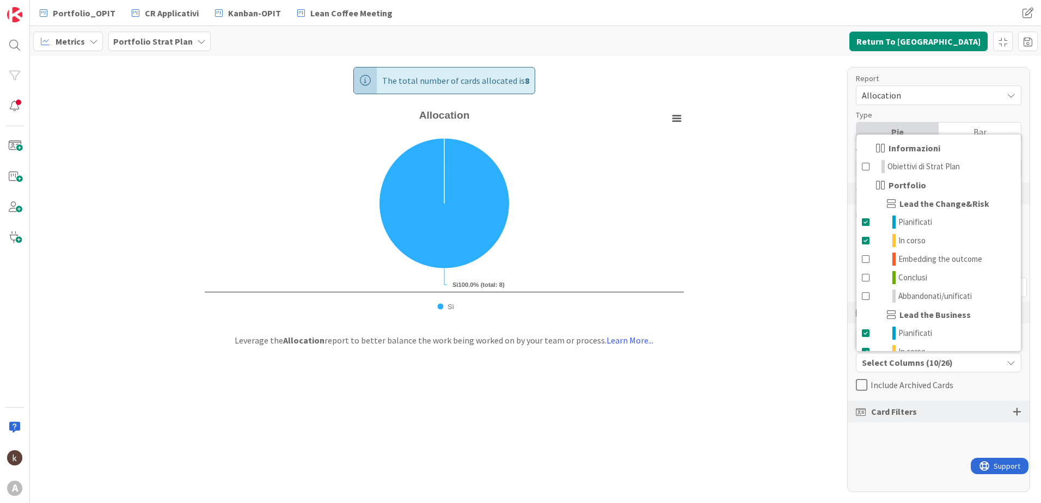
click at [940, 445] on div "Report Allocation Type Pie Bar View Chart Table Both Display Options Legend Lab…" at bounding box center [938, 279] width 183 height 425
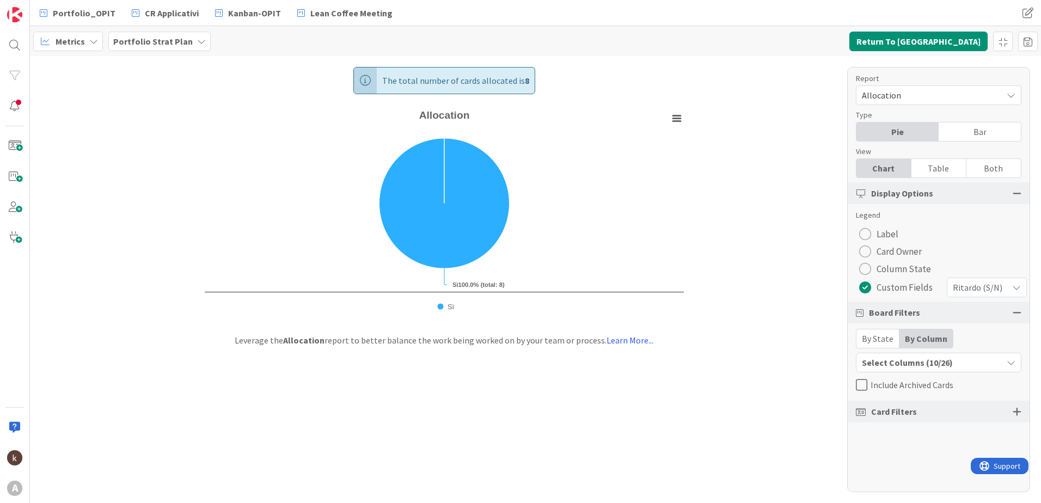
click at [898, 384] on span "Include Archived Cards" at bounding box center [912, 385] width 83 height 16
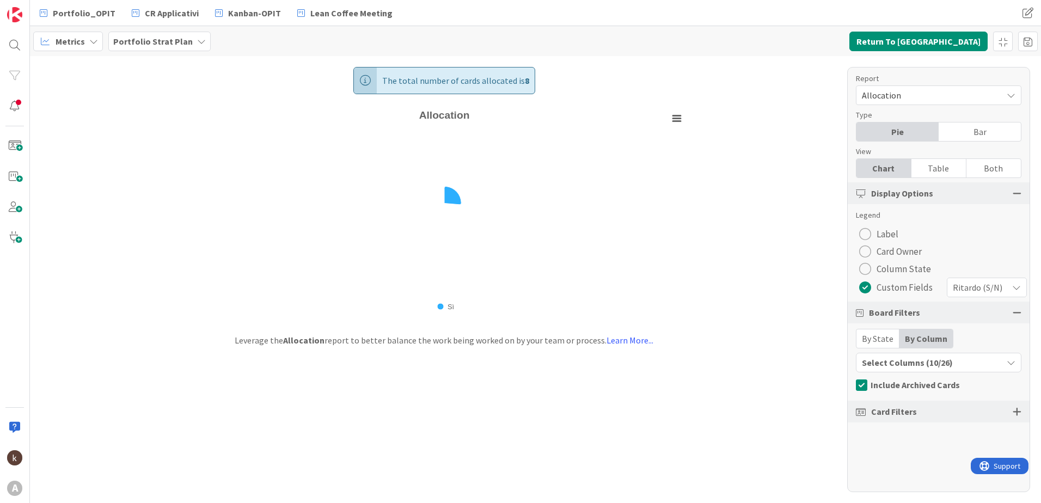
click at [1012, 414] on div "Card Filters" at bounding box center [939, 412] width 182 height 22
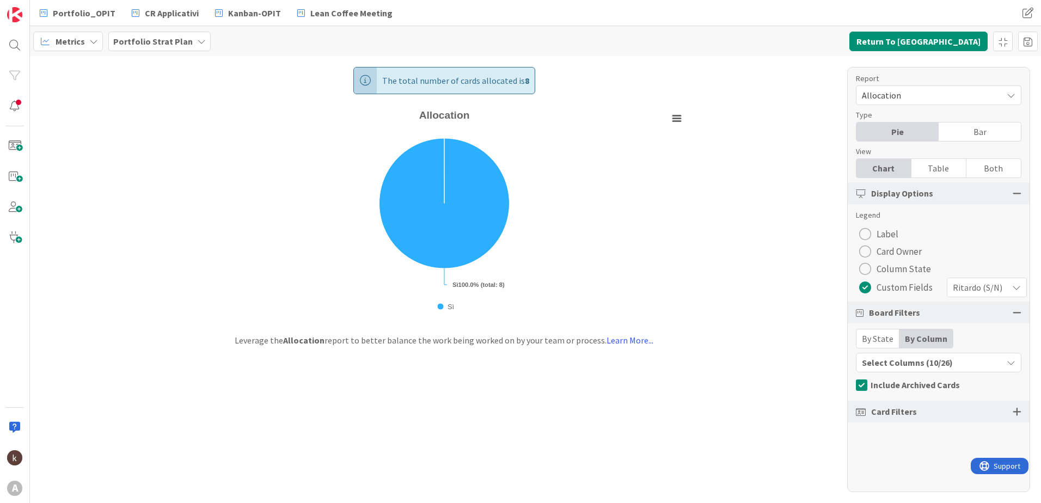
click at [1013, 414] on div at bounding box center [1017, 412] width 9 height 10
click at [883, 233] on span "Label" at bounding box center [888, 234] width 22 height 16
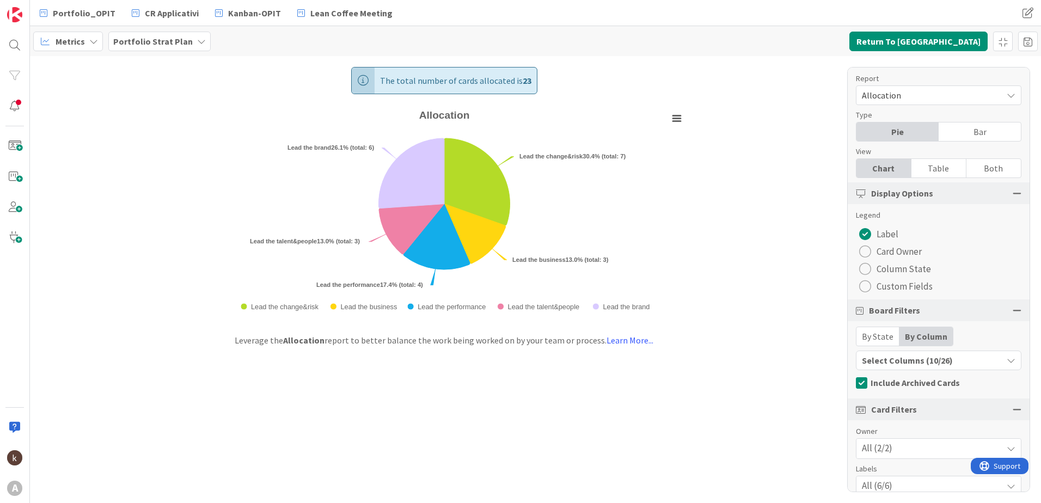
click at [865, 457] on div at bounding box center [870, 463] width 11 height 12
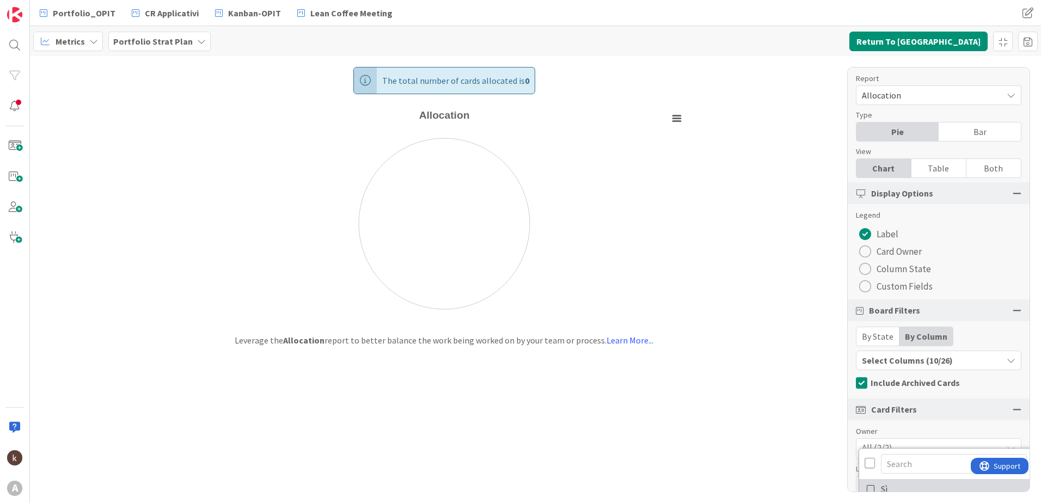
click at [867, 481] on icon at bounding box center [871, 489] width 9 height 16
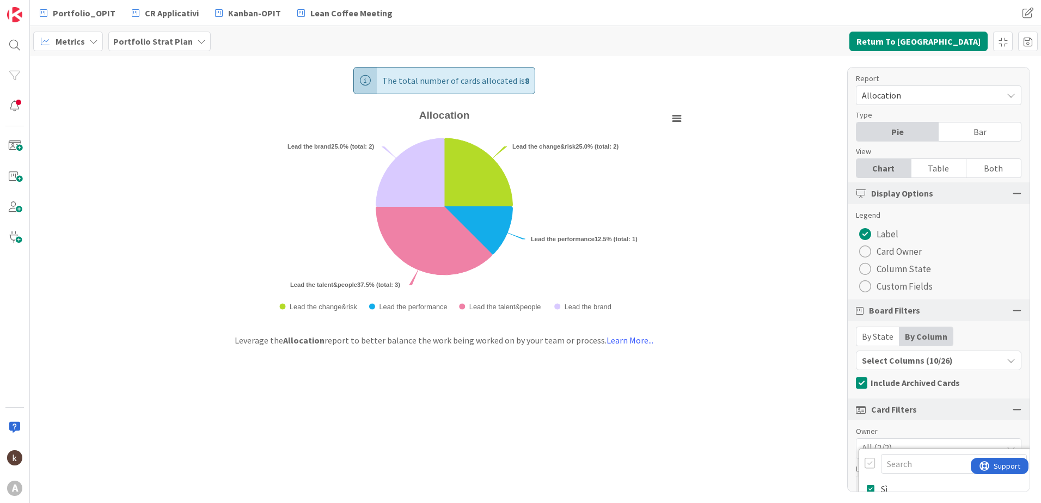
click at [777, 450] on div "The total number of cards allocated is 8 Created with Highcharts 11.4.3 Chart c…" at bounding box center [535, 279] width 1011 height 447
click at [975, 172] on div "Both" at bounding box center [994, 168] width 54 height 19
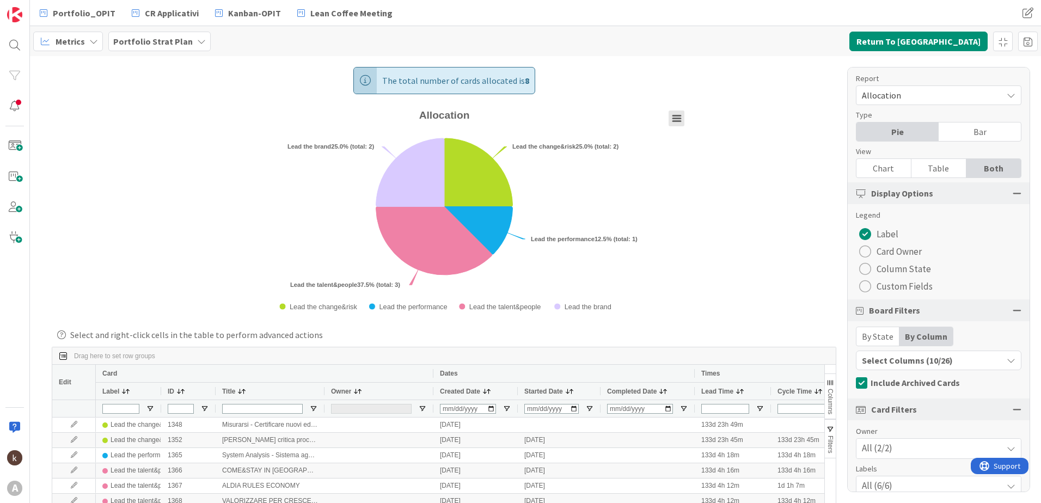
click at [675, 116] on icon "Allocation" at bounding box center [677, 118] width 8 height 5
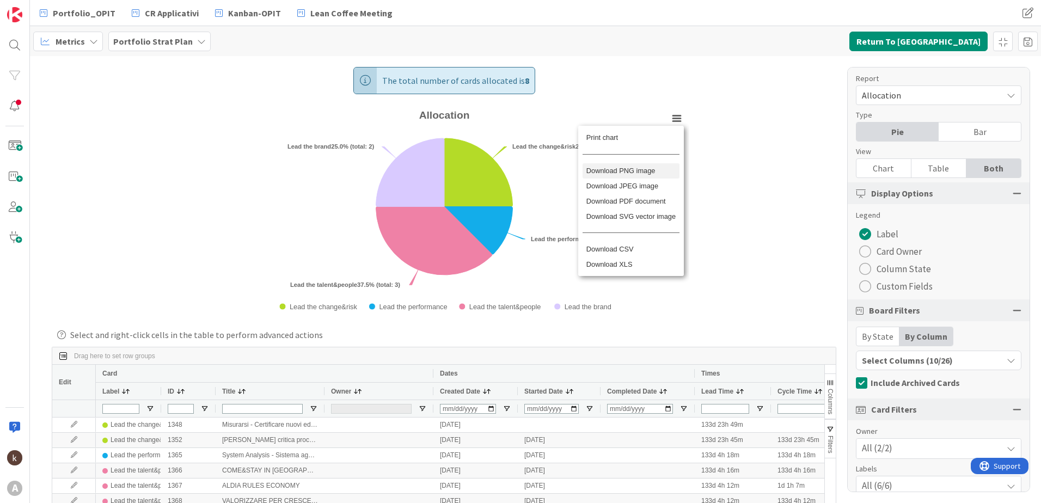
click at [649, 163] on li "Download PNG image" at bounding box center [631, 170] width 96 height 15
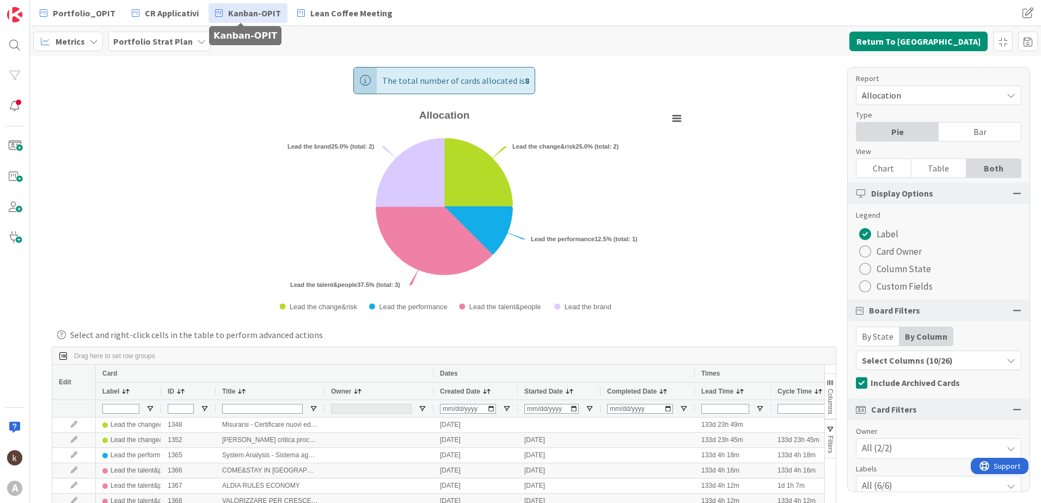
click at [230, 15] on span "Kanban-OPIT" at bounding box center [254, 13] width 53 height 13
